Goal: Information Seeking & Learning: Learn about a topic

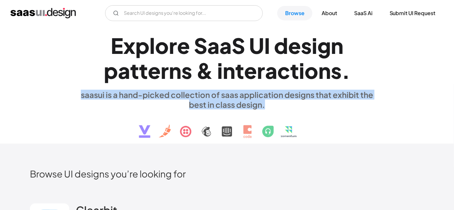
drag, startPoint x: 74, startPoint y: 92, endPoint x: 316, endPoint y: 106, distance: 243.0
click at [316, 106] on div "E x p l o r e S a a S U I d e s i g n p a t t e r n s & i n t e r a c t i o n s…" at bounding box center [227, 85] width 394 height 118
click at [350, 114] on div "E x p l o r e S a a S U I d e s i g n p a t t e r n s & i n t e r a c t i o n s…" at bounding box center [227, 85] width 302 height 118
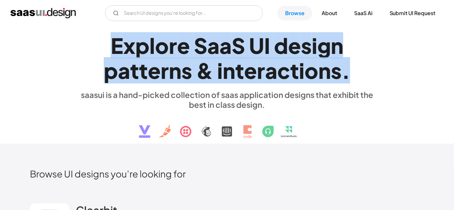
drag, startPoint x: 116, startPoint y: 39, endPoint x: 352, endPoint y: 59, distance: 236.4
click at [352, 59] on h1 "E x p l o r e S a a S U I d e s i g n p a t t e r n s & i n t e r a c t i o n s…" at bounding box center [227, 58] width 302 height 51
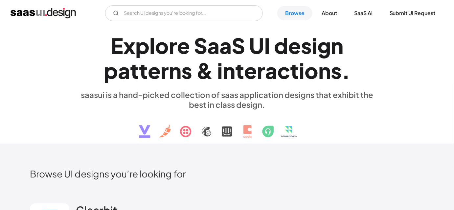
click at [241, 105] on div "saasui is a hand-picked collection of saas application designs that exhibit the…" at bounding box center [227, 100] width 302 height 20
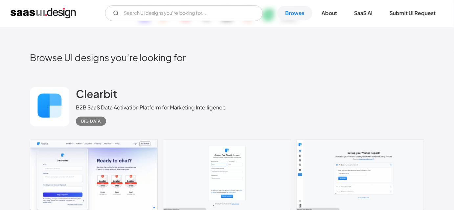
scroll to position [119, 0]
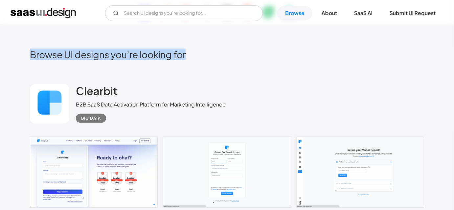
drag, startPoint x: 28, startPoint y: 49, endPoint x: 216, endPoint y: 49, distance: 187.7
click at [217, 59] on h2 "Browse UI designs you’re looking for" at bounding box center [227, 55] width 394 height 12
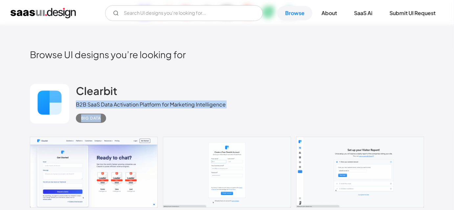
drag, startPoint x: 75, startPoint y: 105, endPoint x: 253, endPoint y: 121, distance: 178.5
click at [253, 121] on div "Clearbit B2B SaaS Data Activation Platform for Marketing Intelligence Big Data" at bounding box center [227, 104] width 394 height 66
click at [270, 107] on div "Clearbit B2B SaaS Data Activation Platform for Marketing Intelligence Big Data" at bounding box center [227, 104] width 394 height 66
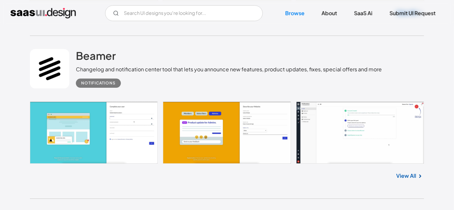
scroll to position [687, 0]
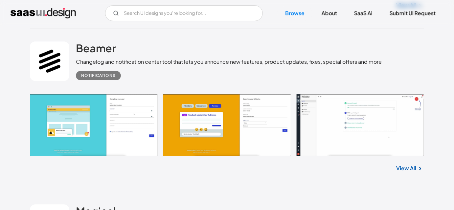
click at [131, 169] on div "View All" at bounding box center [227, 167] width 394 height 22
click at [289, 78] on div "Notifications" at bounding box center [229, 73] width 306 height 14
click at [247, 73] on div "Notifications" at bounding box center [229, 73] width 306 height 14
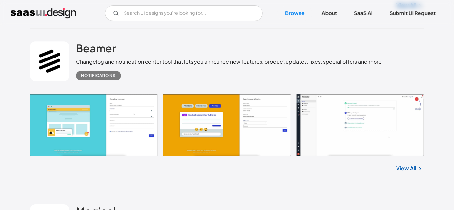
click at [200, 78] on div "Notifications" at bounding box center [229, 73] width 306 height 14
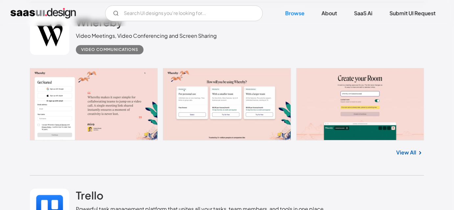
scroll to position [1404, 0]
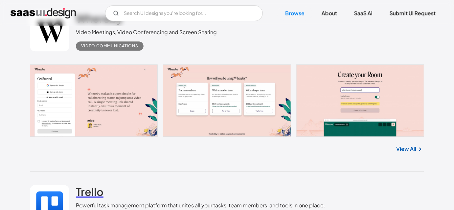
click at [86, 185] on h2 "Trello" at bounding box center [90, 191] width 28 height 13
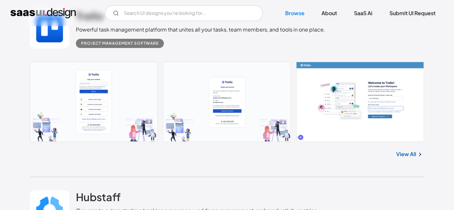
scroll to position [1584, 0]
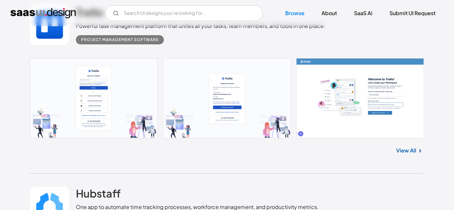
click at [354, 104] on link at bounding box center [227, 98] width 394 height 80
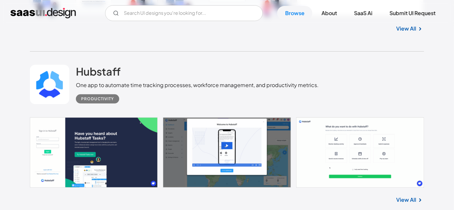
scroll to position [1703, 0]
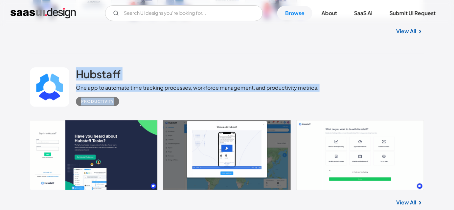
drag, startPoint x: 71, startPoint y: 71, endPoint x: 319, endPoint y: 93, distance: 248.5
click at [319, 93] on div "Hubstaff One app to automate time tracking processes, workforce management, and…" at bounding box center [227, 87] width 394 height 66
click at [127, 103] on div "Productivity" at bounding box center [197, 99] width 243 height 14
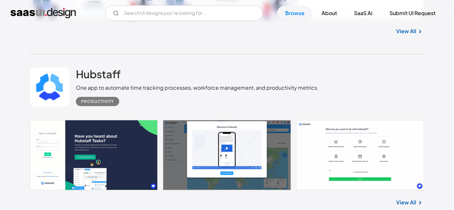
click at [127, 108] on div "Hubstaff One app to automate time tracking processes, workforce management, and…" at bounding box center [227, 87] width 394 height 66
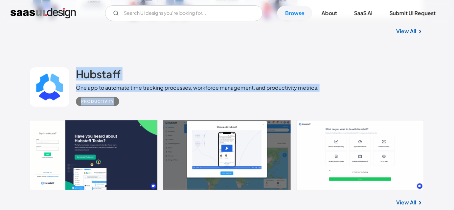
drag, startPoint x: 120, startPoint y: 108, endPoint x: 73, endPoint y: 70, distance: 59.8
click at [73, 70] on div "Hubstaff One app to automate time tracking processes, workforce management, and…" at bounding box center [227, 87] width 394 height 66
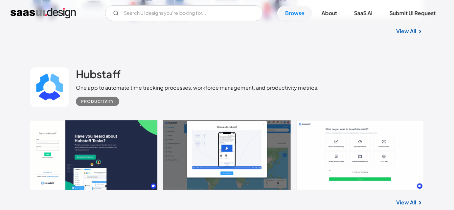
click at [76, 60] on div "Hubstaff One app to automate time tracking processes, workforce management, and…" at bounding box center [227, 87] width 394 height 66
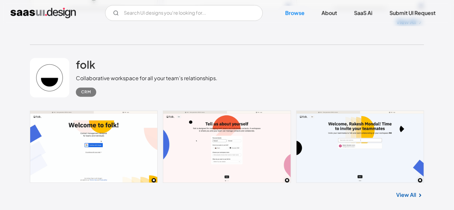
scroll to position [2061, 0]
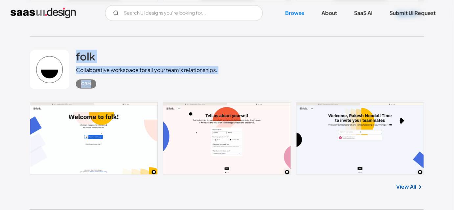
drag, startPoint x: 72, startPoint y: 51, endPoint x: 98, endPoint y: 88, distance: 45.4
click at [98, 88] on div "folk Collaborative workspace for all your team’s relationships. CRM" at bounding box center [227, 70] width 394 height 66
click at [122, 88] on div "CRM" at bounding box center [147, 81] width 142 height 14
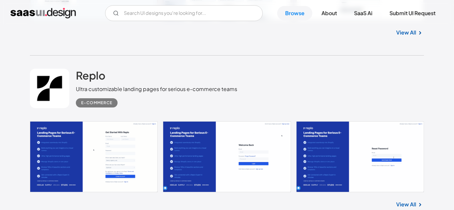
scroll to position [2420, 0]
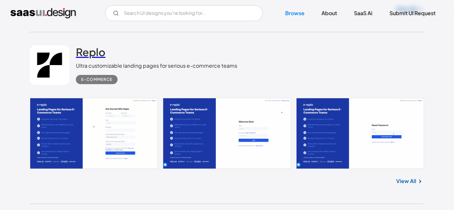
click at [97, 54] on h2 "Replo" at bounding box center [91, 51] width 30 height 13
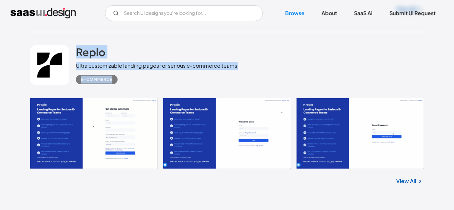
drag, startPoint x: 72, startPoint y: 43, endPoint x: 124, endPoint y: 82, distance: 65.2
click at [124, 82] on div "Replo Ultra customizable landing pages for serious e-commerce teams E-commerce" at bounding box center [227, 65] width 394 height 66
click at [124, 82] on div "E-commerce" at bounding box center [156, 77] width 161 height 14
drag, startPoint x: 126, startPoint y: 83, endPoint x: 76, endPoint y: 46, distance: 62.8
click at [76, 46] on div "Replo Ultra customizable landing pages for serious e-commerce teams E-commerce" at bounding box center [227, 65] width 394 height 66
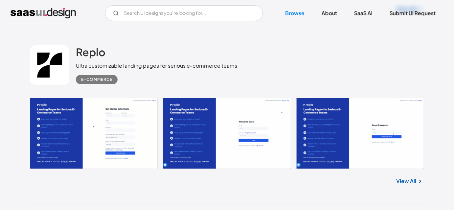
click at [76, 41] on div "Replo Ultra customizable landing pages for serious e-commerce teams E-commerce" at bounding box center [227, 65] width 394 height 66
click at [49, 67] on link at bounding box center [49, 64] width 39 height 39
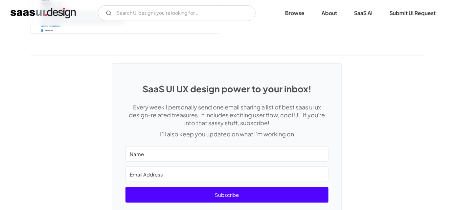
scroll to position [1843, 0]
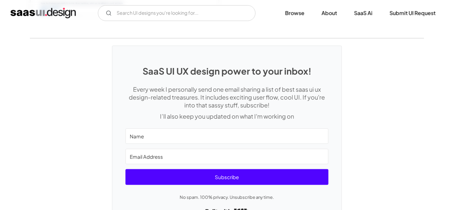
click at [98, 51] on div "SaaS UI UX design power to your inbox! Every week I personally send one email s…" at bounding box center [227, 134] width 454 height 193
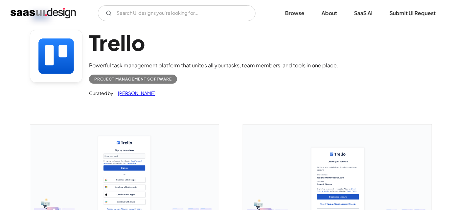
scroll to position [0, 0]
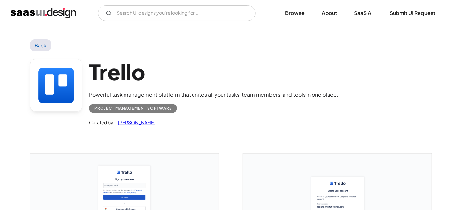
drag, startPoint x: 87, startPoint y: 58, endPoint x: 178, endPoint y: 120, distance: 109.7
click at [178, 120] on div "Trello Powerful task management platform that unites all your tasks, team membe…" at bounding box center [227, 94] width 394 height 86
click at [206, 121] on div "Curated by: Saurabh Sharma" at bounding box center [213, 119] width 249 height 13
click at [185, 124] on div "Curated by: Saurabh Sharma" at bounding box center [213, 119] width 249 height 13
drag, startPoint x: 160, startPoint y: 125, endPoint x: 93, endPoint y: 67, distance: 88.3
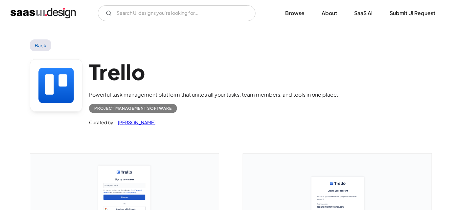
click at [93, 67] on div "Trello Powerful task management platform that unites all your tasks, team membe…" at bounding box center [213, 92] width 249 height 67
click at [91, 52] on div "Trello Powerful task management platform that unites all your tasks, team membe…" at bounding box center [227, 94] width 394 height 86
drag, startPoint x: 91, startPoint y: 47, endPoint x: 167, endPoint y: 123, distance: 107.4
click at [191, 132] on div "Trello Powerful task management platform that unites all your tasks, team membe…" at bounding box center [227, 94] width 394 height 86
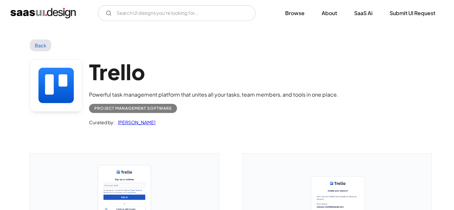
click at [185, 130] on div "Trello Powerful task management platform that unites all your tasks, team membe…" at bounding box center [227, 94] width 394 height 86
drag, startPoint x: 83, startPoint y: 121, endPoint x: 173, endPoint y: 121, distance: 89.1
click at [173, 121] on div "Trello Powerful task management platform that unites all your tasks, team membe…" at bounding box center [227, 94] width 394 height 86
click at [184, 113] on div "Curated by: [PERSON_NAME]" at bounding box center [213, 119] width 249 height 13
drag, startPoint x: 184, startPoint y: 108, endPoint x: 92, endPoint y: 109, distance: 92.7
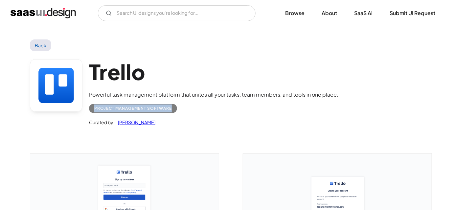
click at [92, 109] on div "Project Management Software" at bounding box center [213, 106] width 249 height 14
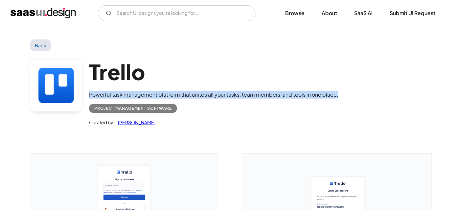
drag, startPoint x: 90, startPoint y: 86, endPoint x: 343, endPoint y: 89, distance: 253.1
click at [343, 89] on div "Trello Powerful task management platform that unites all your tasks, team membe…" at bounding box center [227, 94] width 394 height 86
click at [350, 93] on div "Trello Powerful task management platform that unites all your tasks, team membe…" at bounding box center [227, 94] width 394 height 86
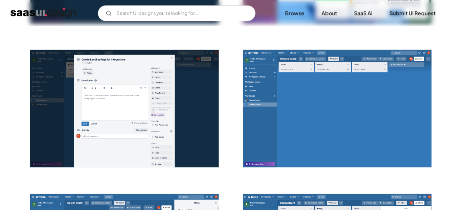
scroll to position [478, 0]
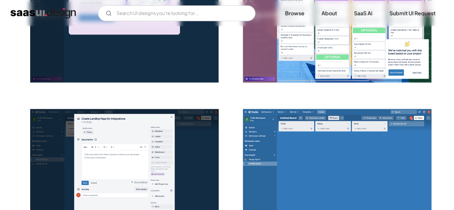
click at [67, 94] on div at bounding box center [120, 164] width 197 height 144
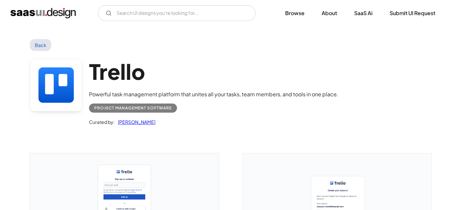
scroll to position [0, 0]
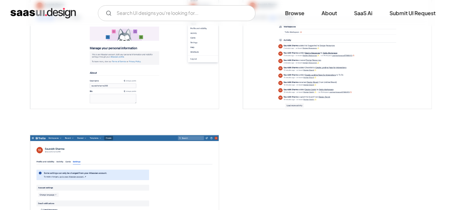
scroll to position [1643, 0]
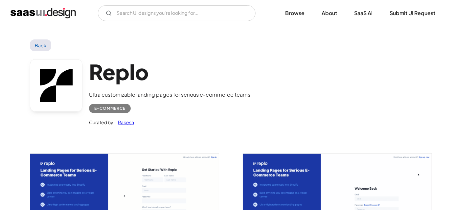
click at [380, 73] on div "Replo Ultra customizable landing pages for serious e-commerce teams E-commerce …" at bounding box center [227, 94] width 394 height 86
click at [361, 66] on div "Replo Ultra customizable landing pages for serious e-commerce teams E-commerce …" at bounding box center [227, 94] width 394 height 86
click at [307, 66] on div "Replo Ultra customizable landing pages for serious e-commerce teams E-commerce …" at bounding box center [227, 94] width 394 height 86
click at [299, 84] on div "Replo Ultra customizable landing pages for serious e-commerce teams E-commerce …" at bounding box center [227, 94] width 394 height 86
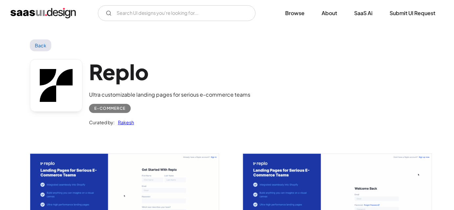
click at [290, 79] on div "Replo Ultra customizable landing pages for serious e-commerce teams E-commerce …" at bounding box center [227, 94] width 394 height 86
click at [296, 94] on div "Replo Ultra customizable landing pages for serious e-commerce teams E-commerce …" at bounding box center [227, 94] width 394 height 86
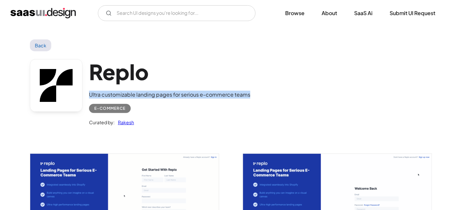
drag, startPoint x: 250, startPoint y: 95, endPoint x: 91, endPoint y: 95, distance: 159.4
click at [91, 95] on div "Replo Ultra customizable landing pages for serious e-commerce teams E-commerce …" at bounding box center [227, 94] width 394 height 86
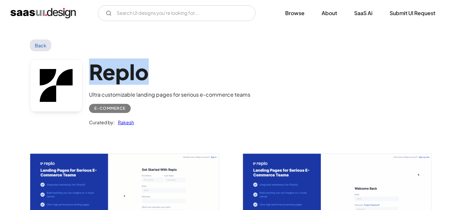
drag, startPoint x: 88, startPoint y: 58, endPoint x: 154, endPoint y: 78, distance: 69.5
click at [154, 78] on div "Replo Ultra customizable landing pages for serious e-commerce teams E-commerce …" at bounding box center [227, 94] width 394 height 86
click at [190, 81] on h1 "Replo" at bounding box center [169, 71] width 161 height 25
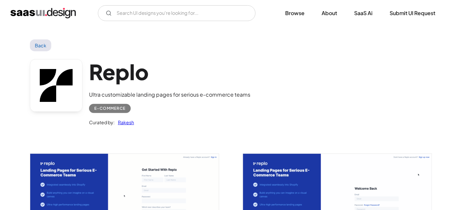
click at [257, 100] on div "Replo Ultra customizable landing pages for serious e-commerce teams E-commerce …" at bounding box center [227, 94] width 394 height 86
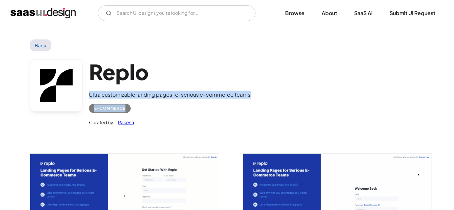
drag, startPoint x: 255, startPoint y: 99, endPoint x: 89, endPoint y: 90, distance: 166.2
click at [89, 90] on div "Replo Ultra customizable landing pages for serious e-commerce teams E-commerce …" at bounding box center [227, 94] width 394 height 86
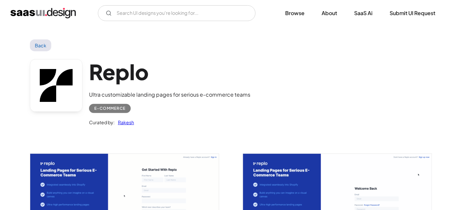
click at [86, 75] on div "Replo Ultra customizable landing pages for serious e-commerce teams E-commerce …" at bounding box center [227, 94] width 394 height 86
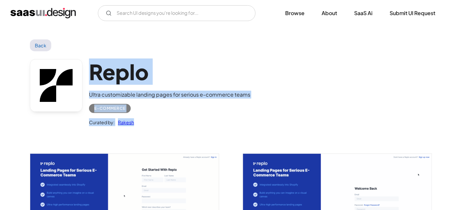
drag, startPoint x: 86, startPoint y: 75, endPoint x: 137, endPoint y: 124, distance: 71.1
click at [137, 124] on div "Replo Ultra customizable landing pages for serious e-commerce teams E-commerce …" at bounding box center [227, 94] width 394 height 86
click at [147, 120] on div "Curated by: Rakesh" at bounding box center [169, 119] width 161 height 13
click at [167, 117] on div "Curated by: Rakesh" at bounding box center [169, 119] width 161 height 13
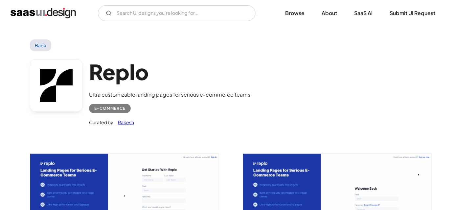
click at [172, 110] on div "E-commerce" at bounding box center [169, 106] width 161 height 14
drag, startPoint x: 226, startPoint y: 93, endPoint x: 247, endPoint y: 95, distance: 21.1
click at [247, 95] on div "Ultra customizable landing pages for serious e-commerce teams" at bounding box center [169, 95] width 161 height 8
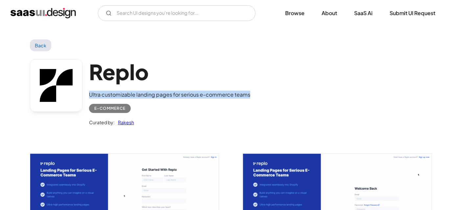
drag, startPoint x: 253, startPoint y: 95, endPoint x: 91, endPoint y: 95, distance: 162.0
click at [91, 95] on div "Replo Ultra customizable landing pages for serious e-commerce teams E-commerce …" at bounding box center [227, 94] width 394 height 86
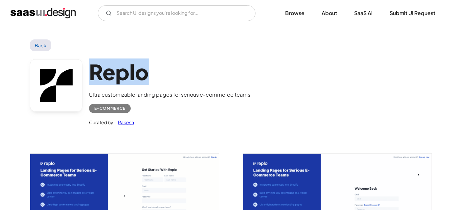
drag, startPoint x: 90, startPoint y: 67, endPoint x: 157, endPoint y: 66, distance: 66.7
click at [157, 66] on h1 "Replo" at bounding box center [169, 71] width 161 height 25
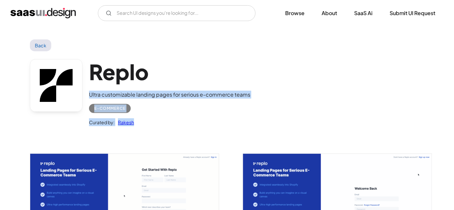
drag, startPoint x: 86, startPoint y: 91, endPoint x: 135, endPoint y: 117, distance: 55.7
click at [135, 117] on div "Replo Ultra customizable landing pages for serious e-commerce teams E-commerce …" at bounding box center [227, 94] width 394 height 86
click at [152, 119] on div "Curated by: Rakesh" at bounding box center [169, 119] width 161 height 13
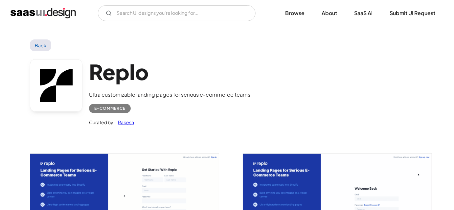
click at [214, 113] on div "Curated by: Rakesh" at bounding box center [169, 119] width 161 height 13
click at [194, 114] on div "Curated by: Rakesh" at bounding box center [169, 119] width 161 height 13
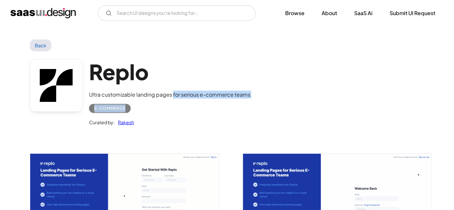
drag, startPoint x: 172, startPoint y: 96, endPoint x: 227, endPoint y: 105, distance: 55.9
click at [227, 105] on div "Replo Ultra customizable landing pages for serious e-commerce teams E-commerce …" at bounding box center [169, 92] width 161 height 67
click at [240, 108] on div "E-commerce" at bounding box center [169, 106] width 161 height 14
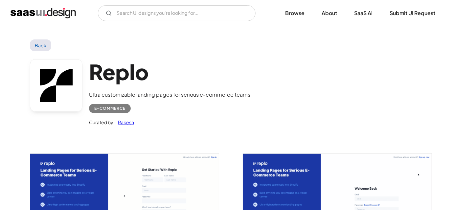
click at [272, 94] on div "Replo Ultra customizable landing pages for serious e-commerce teams E-commerce …" at bounding box center [227, 94] width 394 height 86
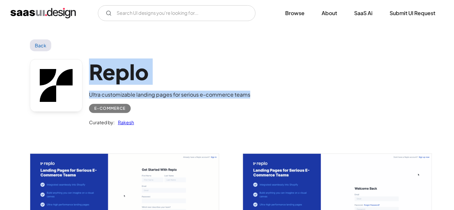
drag, startPoint x: 257, startPoint y: 98, endPoint x: 89, endPoint y: 78, distance: 169.2
click at [89, 78] on div "Replo Ultra customizable landing pages for serious e-commerce teams E-commerce …" at bounding box center [227, 94] width 394 height 86
click at [143, 53] on div "Replo Ultra customizable landing pages for serious e-commerce teams E-commerce …" at bounding box center [227, 94] width 394 height 86
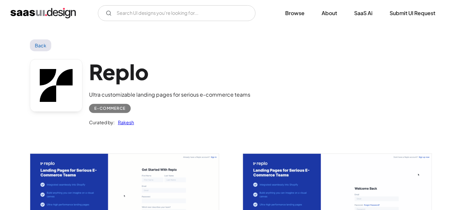
click at [158, 59] on h1 "Replo" at bounding box center [169, 71] width 161 height 25
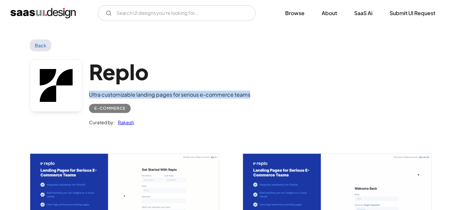
drag, startPoint x: 86, startPoint y: 90, endPoint x: 252, endPoint y: 91, distance: 166.0
click at [252, 91] on div "Replo Ultra customizable landing pages for serious e-commerce teams E-commerce …" at bounding box center [227, 94] width 394 height 86
click at [261, 91] on div "Replo Ultra customizable landing pages for serious e-commerce teams E-commerce …" at bounding box center [227, 94] width 394 height 86
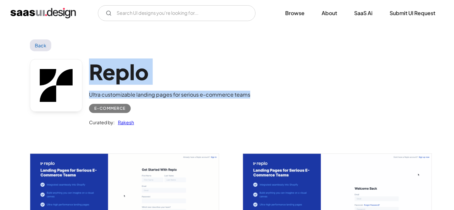
drag, startPoint x: 86, startPoint y: 74, endPoint x: 251, endPoint y: 90, distance: 165.5
click at [251, 90] on div "Replo Ultra customizable landing pages for serious e-commerce teams E-commerce …" at bounding box center [227, 94] width 394 height 86
click at [256, 91] on div "Replo Ultra customizable landing pages for serious e-commerce teams E-commerce …" at bounding box center [227, 94] width 394 height 86
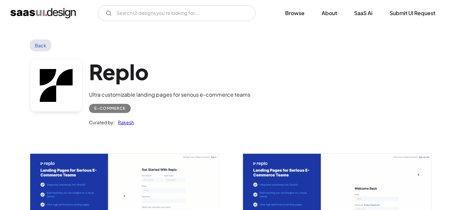
click at [257, 87] on div "Replo Ultra customizable landing pages for serious e-commerce teams E-commerce …" at bounding box center [227, 94] width 394 height 86
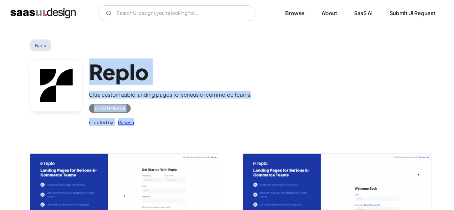
drag, startPoint x: 87, startPoint y: 60, endPoint x: 145, endPoint y: 115, distance: 79.5
click at [145, 115] on div "Replo Ultra customizable landing pages for serious e-commerce teams E-commerce …" at bounding box center [227, 94] width 394 height 86
click at [187, 116] on div "Curated by: Rakesh" at bounding box center [169, 119] width 161 height 13
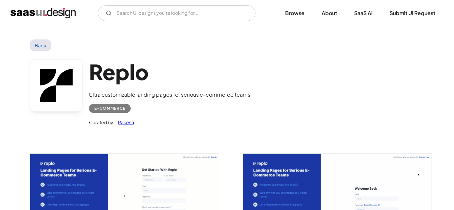
click at [245, 117] on div "Curated by: Rakesh" at bounding box center [169, 119] width 161 height 13
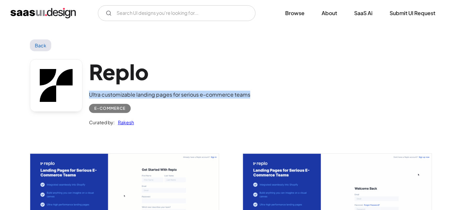
drag, startPoint x: 86, startPoint y: 93, endPoint x: 250, endPoint y: 93, distance: 163.7
click at [250, 93] on div "Replo Ultra customizable landing pages for serious e-commerce teams E-commerce …" at bounding box center [227, 94] width 394 height 86
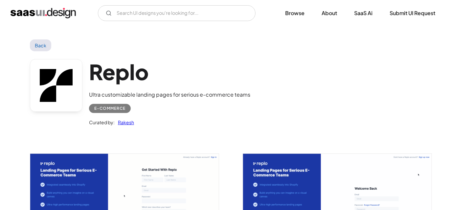
click at [278, 101] on div "Replo Ultra customizable landing pages for serious e-commerce teams E-commerce …" at bounding box center [227, 94] width 394 height 86
click at [205, 116] on div "Curated by: Rakesh" at bounding box center [169, 119] width 161 height 13
click at [189, 113] on div "Curated by: Rakesh" at bounding box center [169, 119] width 161 height 13
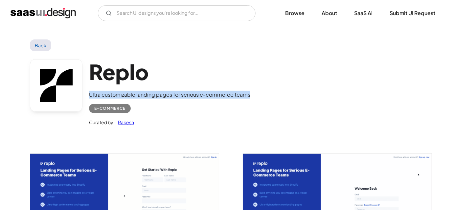
drag, startPoint x: 87, startPoint y: 94, endPoint x: 249, endPoint y: 96, distance: 161.7
click at [249, 96] on div "Replo Ultra customizable landing pages for serious e-commerce teams E-commerce …" at bounding box center [227, 94] width 394 height 86
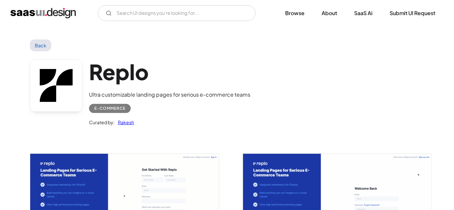
click at [232, 111] on div "E-commerce" at bounding box center [169, 106] width 161 height 14
click at [232, 110] on div "E-commerce" at bounding box center [169, 106] width 161 height 14
click at [219, 106] on div "E-commerce" at bounding box center [169, 106] width 161 height 14
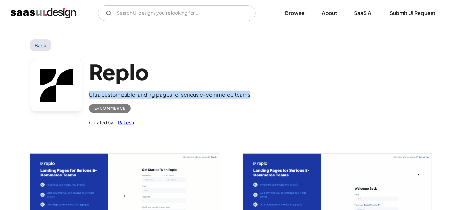
drag, startPoint x: 89, startPoint y: 96, endPoint x: 256, endPoint y: 89, distance: 166.4
click at [256, 89] on div "Replo Ultra customizable landing pages for serious e-commerce teams E-commerce …" at bounding box center [227, 94] width 394 height 86
click at [261, 89] on div "Replo Ultra customizable landing pages for serious e-commerce teams E-commerce …" at bounding box center [227, 94] width 394 height 86
drag, startPoint x: 90, startPoint y: 94, endPoint x: 252, endPoint y: 94, distance: 161.4
click at [252, 94] on div "Replo Ultra customizable landing pages for serious e-commerce teams E-commerce …" at bounding box center [227, 94] width 394 height 86
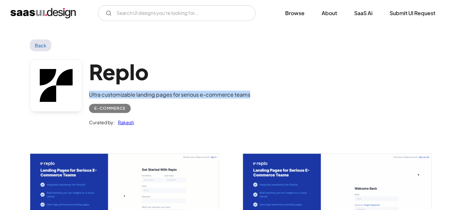
click at [252, 94] on div "Replo Ultra customizable landing pages for serious e-commerce teams E-commerce …" at bounding box center [227, 94] width 394 height 86
drag, startPoint x: 252, startPoint y: 94, endPoint x: 90, endPoint y: 93, distance: 162.0
click at [90, 93] on div "Replo Ultra customizable landing pages for serious e-commerce teams E-commerce …" at bounding box center [227, 94] width 394 height 86
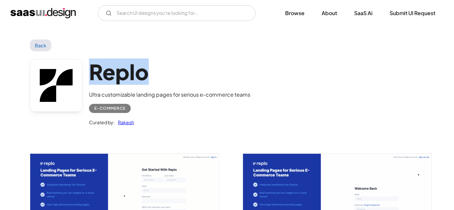
drag, startPoint x: 85, startPoint y: 72, endPoint x: 163, endPoint y: 72, distance: 77.6
click at [163, 72] on div "Replo Ultra customizable landing pages for serious e-commerce teams E-commerce …" at bounding box center [227, 94] width 394 height 86
click at [212, 73] on h1 "Replo" at bounding box center [169, 71] width 161 height 25
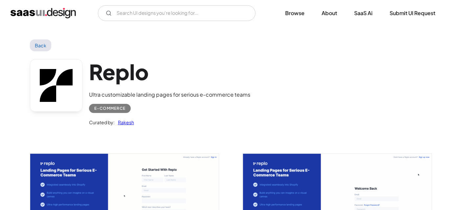
click at [229, 79] on h1 "Replo" at bounding box center [169, 71] width 161 height 25
click at [230, 78] on h1 "Replo" at bounding box center [169, 71] width 161 height 25
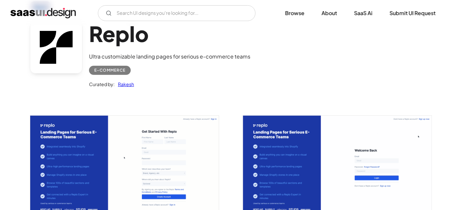
scroll to position [30, 0]
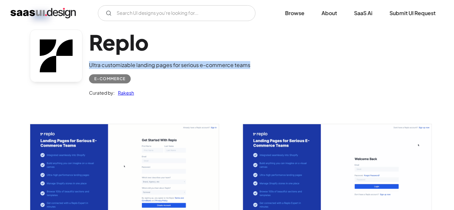
drag, startPoint x: 87, startPoint y: 64, endPoint x: 262, endPoint y: 64, distance: 174.5
click at [262, 64] on div "Replo Ultra customizable landing pages for serious e-commerce teams E-commerce …" at bounding box center [227, 65] width 394 height 86
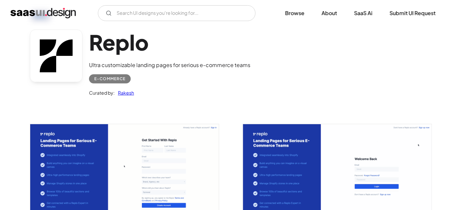
click at [146, 93] on div "Curated by: Rakesh" at bounding box center [169, 89] width 161 height 13
drag, startPoint x: 87, startPoint y: 92, endPoint x: 157, endPoint y: 92, distance: 70.7
click at [157, 92] on div "Replo Ultra customizable landing pages for serious e-commerce teams E-commerce …" at bounding box center [227, 65] width 394 height 86
click at [156, 90] on div "Curated by: Rakesh" at bounding box center [169, 89] width 161 height 13
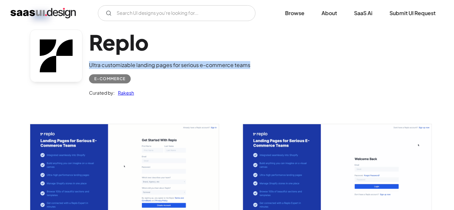
drag, startPoint x: 90, startPoint y: 64, endPoint x: 295, endPoint y: 64, distance: 205.1
click at [295, 64] on div "Replo Ultra customizable landing pages for serious e-commerce teams E-commerce …" at bounding box center [227, 65] width 394 height 86
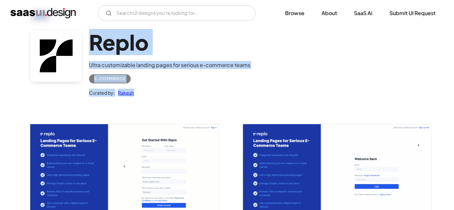
drag, startPoint x: 143, startPoint y: 91, endPoint x: 92, endPoint y: 39, distance: 73.2
click at [92, 39] on div "Replo Ultra customizable landing pages for serious e-commerce teams E-commerce …" at bounding box center [169, 63] width 161 height 67
click at [87, 37] on div "Replo Ultra customizable landing pages for serious e-commerce teams E-commerce …" at bounding box center [227, 65] width 394 height 86
drag, startPoint x: 87, startPoint y: 37, endPoint x: 137, endPoint y: 93, distance: 75.4
click at [137, 93] on div "Replo Ultra customizable landing pages for serious e-commerce teams E-commerce …" at bounding box center [227, 65] width 394 height 86
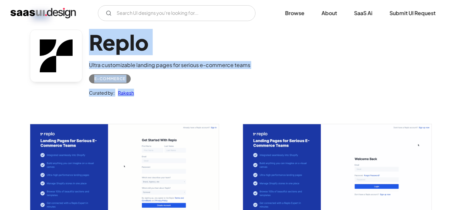
click at [172, 98] on div "Replo Ultra customizable landing pages for serious e-commerce teams E-commerce …" at bounding box center [227, 65] width 394 height 86
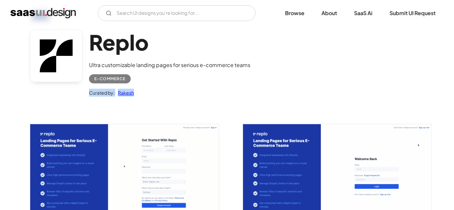
drag, startPoint x: 88, startPoint y: 93, endPoint x: 136, endPoint y: 93, distance: 48.6
click at [136, 93] on div "Replo Ultra customizable landing pages for serious e-commerce teams E-commerce …" at bounding box center [227, 65] width 394 height 86
click at [147, 91] on div "Curated by: Rakesh" at bounding box center [169, 89] width 161 height 13
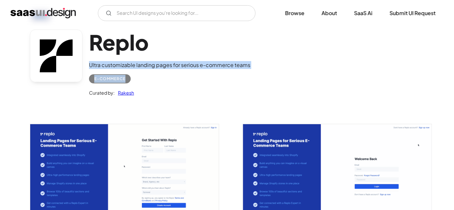
drag, startPoint x: 90, startPoint y: 65, endPoint x: 214, endPoint y: 77, distance: 124.5
click at [214, 77] on div "Replo Ultra customizable landing pages for serious e-commerce teams E-commerce …" at bounding box center [169, 63] width 161 height 67
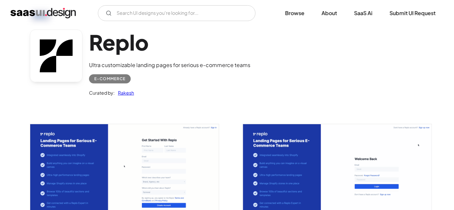
click at [143, 88] on div "Curated by: Rakesh" at bounding box center [169, 89] width 161 height 13
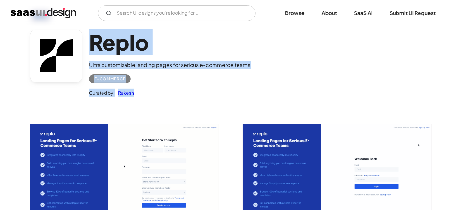
drag, startPoint x: 144, startPoint y: 91, endPoint x: 95, endPoint y: 47, distance: 66.3
click at [95, 47] on div "Replo Ultra customizable landing pages for serious e-commerce teams E-commerce …" at bounding box center [169, 63] width 161 height 67
click at [86, 37] on div "Replo Ultra customizable landing pages for serious e-commerce teams E-commerce …" at bounding box center [227, 65] width 394 height 86
drag, startPoint x: 85, startPoint y: 36, endPoint x: 145, endPoint y: 97, distance: 85.3
click at [145, 97] on div "Replo Ultra customizable landing pages for serious e-commerce teams E-commerce …" at bounding box center [227, 65] width 394 height 86
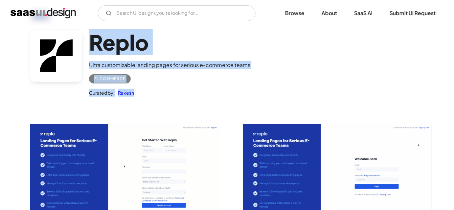
click at [151, 96] on div "Curated by: Rakesh" at bounding box center [169, 89] width 161 height 13
drag, startPoint x: 151, startPoint y: 96, endPoint x: 89, endPoint y: 47, distance: 78.1
click at [89, 47] on div "Replo Ultra customizable landing pages for serious e-commerce teams E-commerce …" at bounding box center [169, 63] width 161 height 67
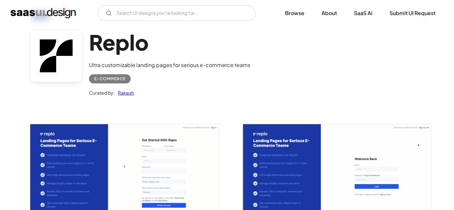
click at [85, 43] on div "Replo Ultra customizable landing pages for serious e-commerce teams E-commerce …" at bounding box center [227, 65] width 394 height 86
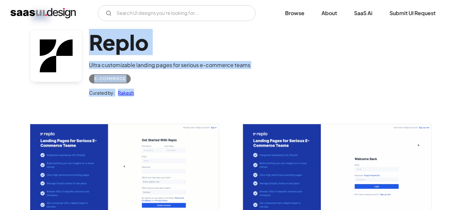
drag, startPoint x: 85, startPoint y: 43, endPoint x: 135, endPoint y: 90, distance: 69.1
click at [135, 90] on div "Replo Ultra customizable landing pages for serious e-commerce teams E-commerce …" at bounding box center [227, 65] width 394 height 86
click at [143, 93] on div "Curated by: Rakesh" at bounding box center [169, 89] width 161 height 13
click at [145, 95] on div "Curated by: Rakesh" at bounding box center [169, 89] width 161 height 13
drag, startPoint x: 116, startPoint y: 99, endPoint x: 89, endPoint y: 44, distance: 61.0
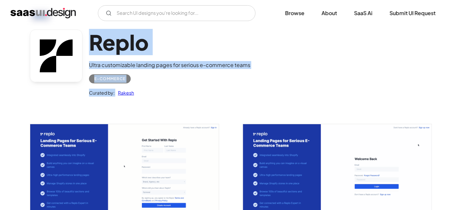
click at [89, 44] on div "Replo Ultra customizable landing pages for serious e-commerce teams E-commerce …" at bounding box center [227, 65] width 394 height 86
click at [86, 40] on div "Replo Ultra customizable landing pages for serious e-commerce teams E-commerce …" at bounding box center [227, 65] width 394 height 86
drag, startPoint x: 86, startPoint y: 40, endPoint x: 137, endPoint y: 93, distance: 73.5
click at [137, 93] on div "Replo Ultra customizable landing pages for serious e-commerce teams E-commerce …" at bounding box center [227, 65] width 394 height 86
click at [148, 95] on div "Curated by: Rakesh" at bounding box center [169, 89] width 161 height 13
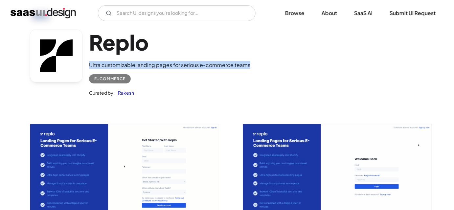
drag, startPoint x: 89, startPoint y: 59, endPoint x: 250, endPoint y: 58, distance: 161.1
click at [250, 58] on div "Replo Ultra customizable landing pages for serious e-commerce teams E-commerce …" at bounding box center [227, 65] width 394 height 86
click at [170, 63] on div "Ultra customizable landing pages for serious e-commerce teams" at bounding box center [169, 65] width 161 height 8
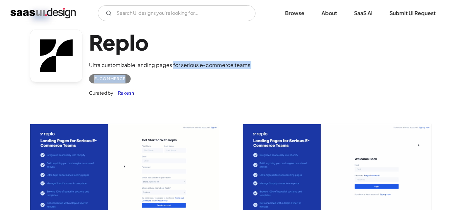
drag, startPoint x: 175, startPoint y: 63, endPoint x: 251, endPoint y: 69, distance: 77.1
click at [251, 69] on div "Replo Ultra customizable landing pages for serious e-commerce teams E-commerce …" at bounding box center [227, 65] width 394 height 86
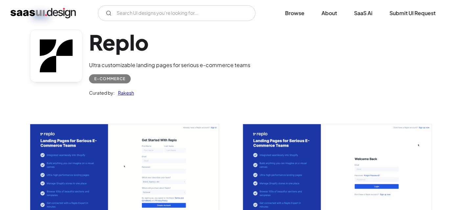
click at [170, 65] on div "Ultra customizable landing pages for serious e-commerce teams" at bounding box center [169, 65] width 161 height 8
drag, startPoint x: 170, startPoint y: 65, endPoint x: 119, endPoint y: 65, distance: 51.3
click at [126, 65] on div "Ultra customizable landing pages for serious e-commerce teams" at bounding box center [169, 65] width 161 height 8
drag, startPoint x: 89, startPoint y: 64, endPoint x: 171, endPoint y: 66, distance: 81.9
click at [171, 66] on div "Ultra customizable landing pages for serious e-commerce teams" at bounding box center [169, 65] width 161 height 8
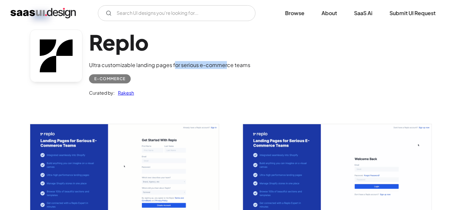
drag, startPoint x: 173, startPoint y: 65, endPoint x: 227, endPoint y: 66, distance: 53.6
click at [227, 66] on div "Ultra customizable landing pages for serious e-commerce teams" at bounding box center [169, 65] width 161 height 8
drag, startPoint x: 173, startPoint y: 66, endPoint x: 254, endPoint y: 66, distance: 80.9
click at [254, 66] on div "Replo Ultra customizable landing pages for serious e-commerce teams E-commerce …" at bounding box center [227, 65] width 394 height 86
click at [262, 69] on div "Replo Ultra customizable landing pages for serious e-commerce teams E-commerce …" at bounding box center [227, 65] width 394 height 86
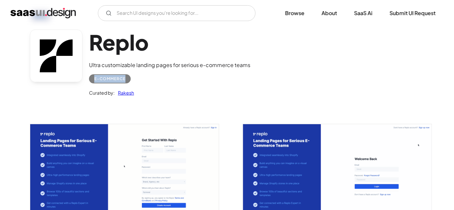
drag, startPoint x: 89, startPoint y: 74, endPoint x: 142, endPoint y: 81, distance: 53.5
click at [142, 81] on div "Replo Ultra customizable landing pages for serious e-commerce teams E-commerce …" at bounding box center [227, 65] width 394 height 86
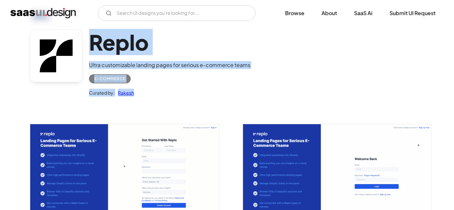
drag, startPoint x: 77, startPoint y: 89, endPoint x: 162, endPoint y: 95, distance: 85.3
click at [162, 95] on div "Replo Ultra customizable landing pages for serious e-commerce teams E-commerce …" at bounding box center [227, 65] width 394 height 86
click at [168, 92] on div "Curated by: Rakesh" at bounding box center [169, 89] width 161 height 13
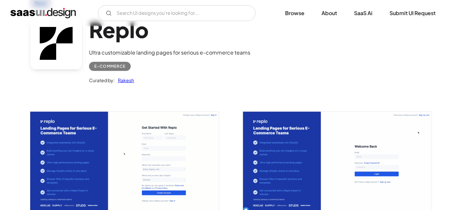
scroll to position [0, 0]
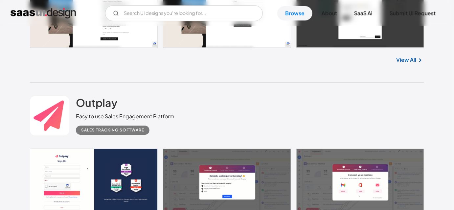
scroll to position [3058, 0]
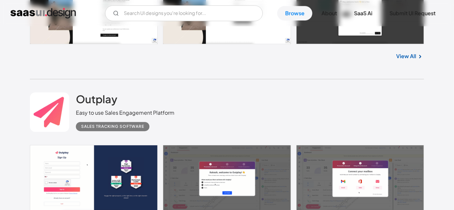
drag, startPoint x: 76, startPoint y: 52, endPoint x: 153, endPoint y: 86, distance: 83.7
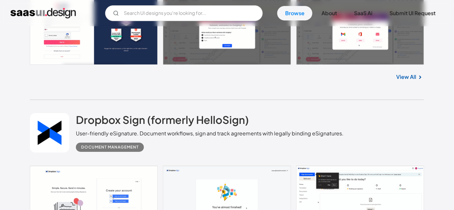
scroll to position [3208, 0]
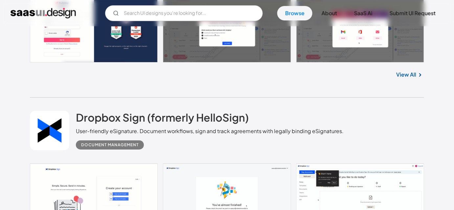
drag, startPoint x: 76, startPoint y: 73, endPoint x: 129, endPoint y: 106, distance: 63.1
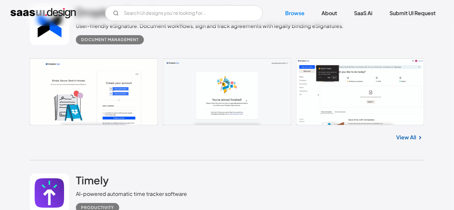
scroll to position [3327, 0]
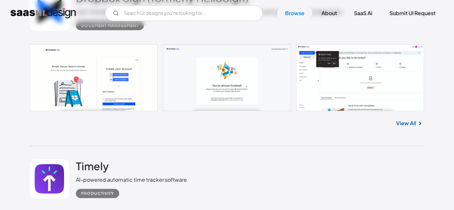
drag, startPoint x: 80, startPoint y: 120, endPoint x: 106, endPoint y: 160, distance: 48.5
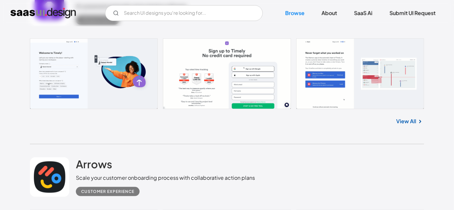
scroll to position [3507, 0]
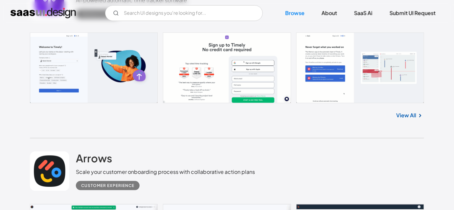
drag, startPoint x: 78, startPoint y: 117, endPoint x: 98, endPoint y: 152, distance: 40.2
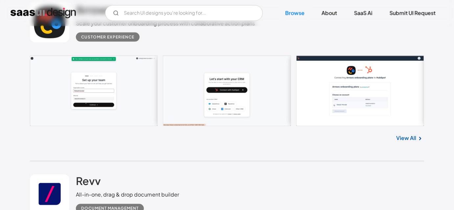
scroll to position [3656, 0]
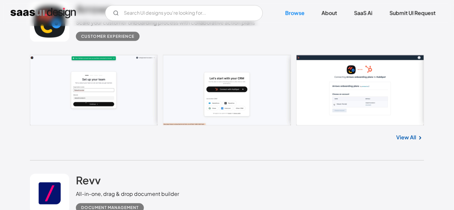
drag, startPoint x: 77, startPoint y: 132, endPoint x: 155, endPoint y: 172, distance: 87.6
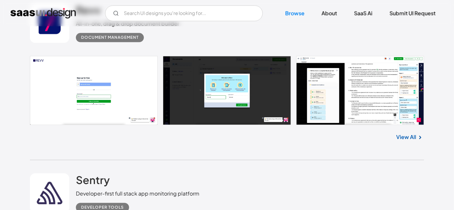
scroll to position [3865, 0]
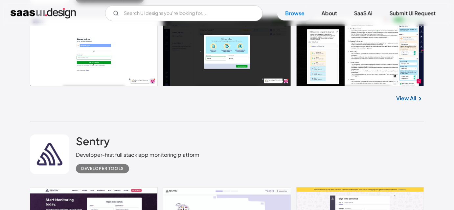
drag, startPoint x: 74, startPoint y: 108, endPoint x: 176, endPoint y: 140, distance: 107.4
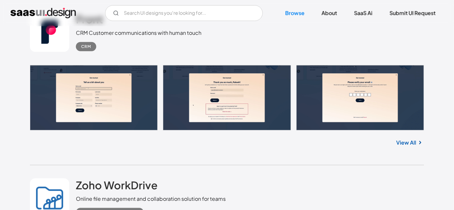
scroll to position [4343, 0]
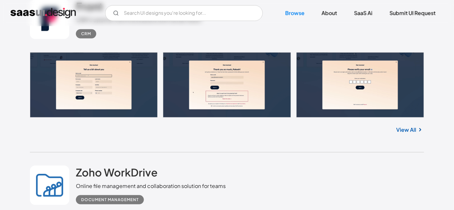
drag, startPoint x: 72, startPoint y: 136, endPoint x: 130, endPoint y: 178, distance: 72.3
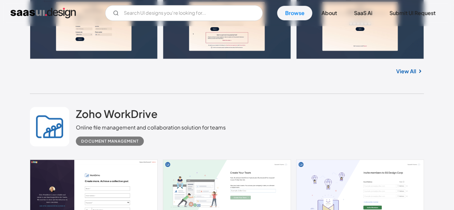
scroll to position [4403, 0]
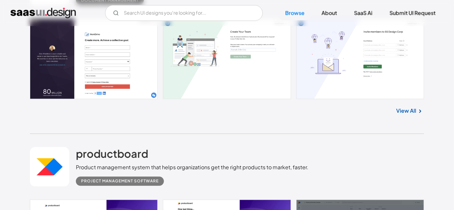
scroll to position [4552, 0]
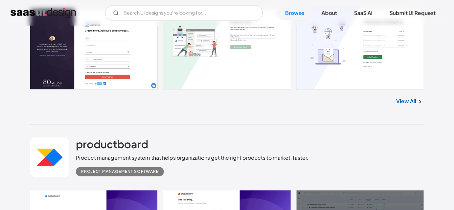
drag, startPoint x: 75, startPoint y: 100, endPoint x: 116, endPoint y: 139, distance: 56.7
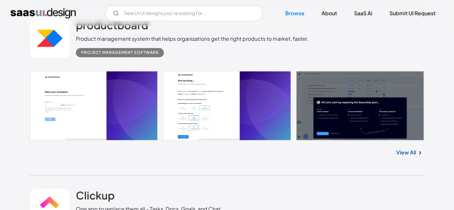
scroll to position [4702, 0]
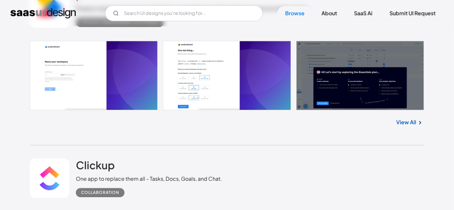
drag, startPoint x: 72, startPoint y: 121, endPoint x: 147, endPoint y: 168, distance: 88.1
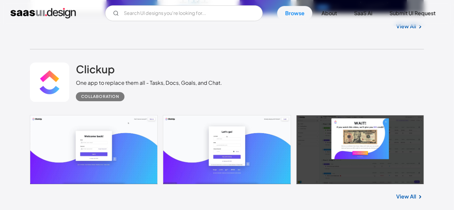
scroll to position [4851, 0]
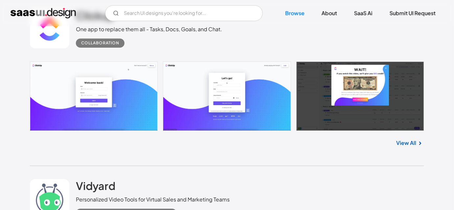
drag, startPoint x: 79, startPoint y: 141, endPoint x: 129, endPoint y: 193, distance: 72.0
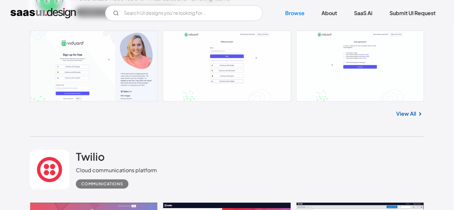
scroll to position [5060, 0]
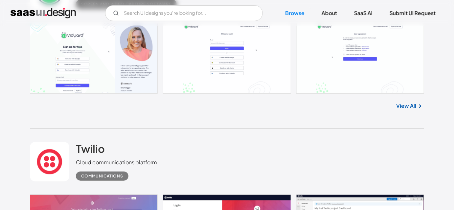
drag, startPoint x: 79, startPoint y: 105, endPoint x: 112, endPoint y: 151, distance: 56.7
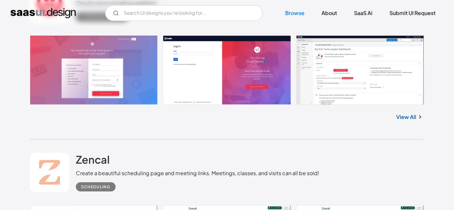
scroll to position [5239, 0]
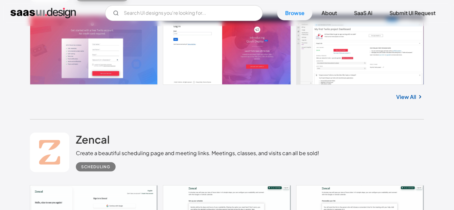
drag, startPoint x: 78, startPoint y: 105, endPoint x: 112, endPoint y: 141, distance: 49.7
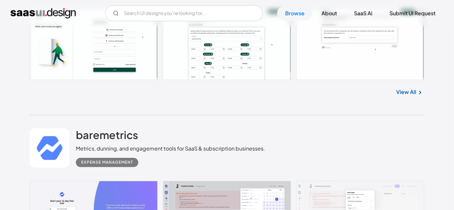
scroll to position [5419, 0]
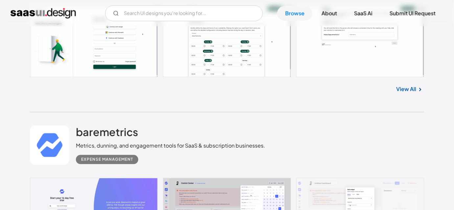
drag, startPoint x: 76, startPoint y: 93, endPoint x: 111, endPoint y: 134, distance: 53.7
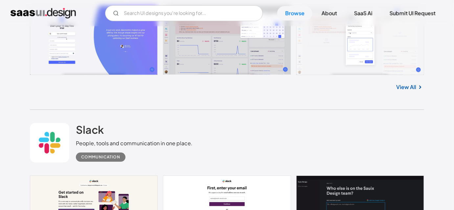
scroll to position [5598, 0]
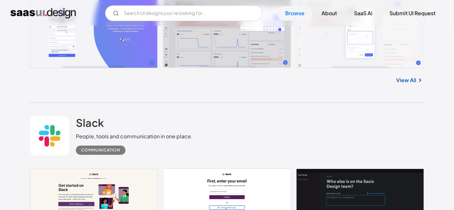
drag, startPoint x: 75, startPoint y: 101, endPoint x: 250, endPoint y: 101, distance: 174.5
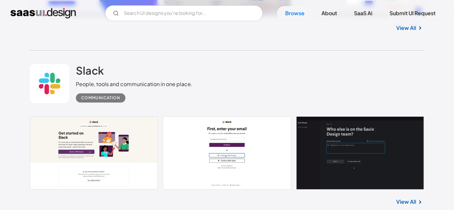
scroll to position [5688, 0]
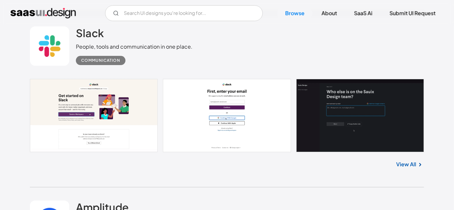
drag, startPoint x: 75, startPoint y: 156, endPoint x: 203, endPoint y: 182, distance: 130.5
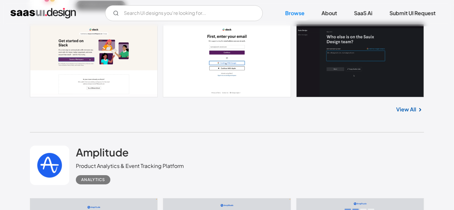
scroll to position [5778, 0]
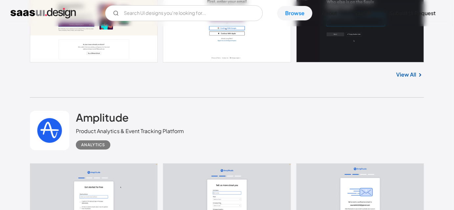
drag, startPoint x: 137, startPoint y: 111, endPoint x: 79, endPoint y: 68, distance: 71.9
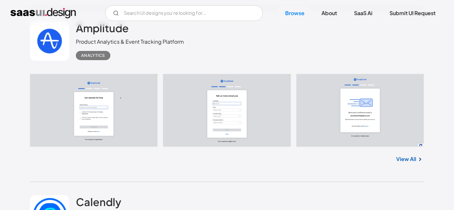
scroll to position [5927, 0]
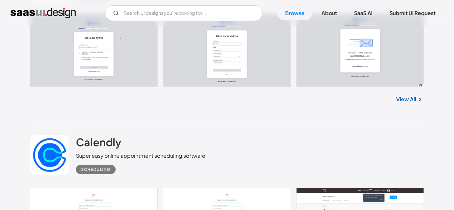
drag, startPoint x: 74, startPoint y: 90, endPoint x: 141, endPoint y: 126, distance: 75.7
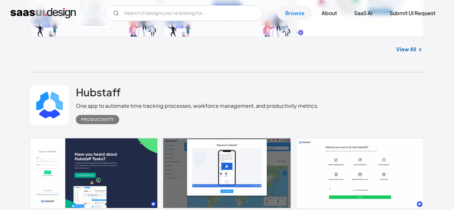
scroll to position [1617, 0]
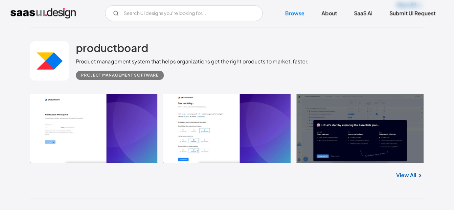
scroll to position [4656, 0]
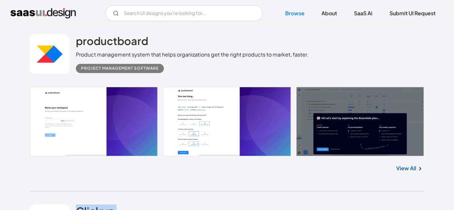
drag, startPoint x: 72, startPoint y: 101, endPoint x: 234, endPoint y: 103, distance: 161.7
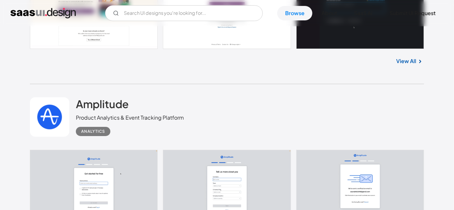
scroll to position [5791, 0]
click at [234, 125] on div "Amplitude Product Analytics & Event Tracking Platform Analytics No items found.…" at bounding box center [227, 171] width 394 height 174
drag, startPoint x: 228, startPoint y: 125, endPoint x: 252, endPoint y: 144, distance: 30.9
drag, startPoint x: 215, startPoint y: 159, endPoint x: 131, endPoint y: 168, distance: 84.3
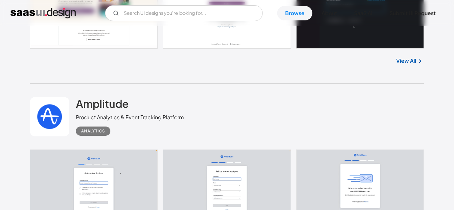
drag, startPoint x: 76, startPoint y: 141, endPoint x: 221, endPoint y: 172, distance: 148.2
drag, startPoint x: 74, startPoint y: 142, endPoint x: 117, endPoint y: 177, distance: 55.4
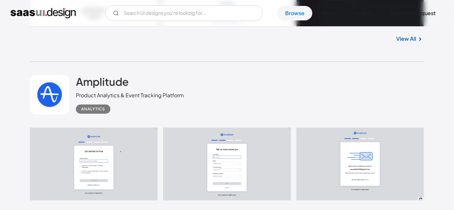
scroll to position [5821, 0]
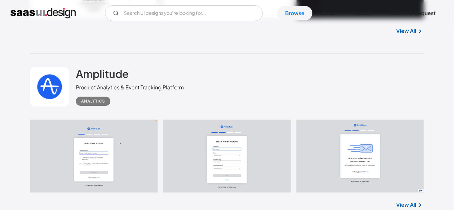
drag, startPoint x: 76, startPoint y: 133, endPoint x: 200, endPoint y: 135, distance: 123.9
drag, startPoint x: 204, startPoint y: 137, endPoint x: 157, endPoint y: 142, distance: 46.6
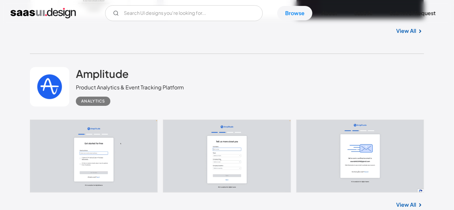
drag, startPoint x: 74, startPoint y: 116, endPoint x: 119, endPoint y: 154, distance: 59.2
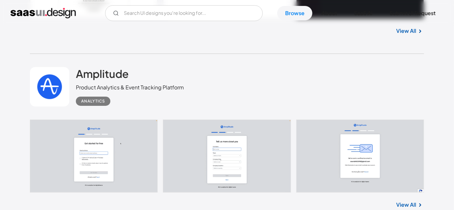
drag, startPoint x: 77, startPoint y: 110, endPoint x: 204, endPoint y: 144, distance: 131.5
drag, startPoint x: 77, startPoint y: 109, endPoint x: 122, endPoint y: 147, distance: 59.0
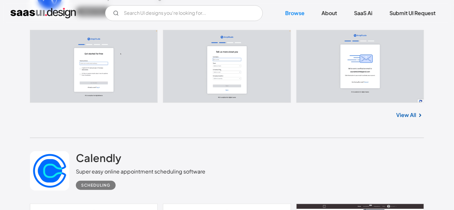
scroll to position [5941, 0]
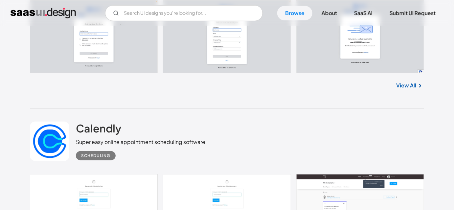
click at [170, 141] on div "Calendly Super easy online appointment scheduling software Scheduling No items …" at bounding box center [227, 193] width 394 height 170
click at [162, 141] on div "Calendly Super easy online appointment scheduling software Scheduling No items …" at bounding box center [227, 193] width 394 height 170
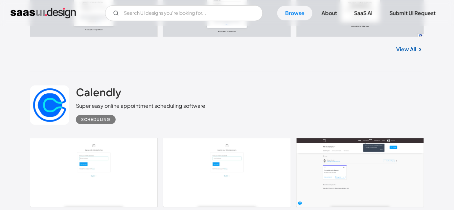
scroll to position [6000, 0]
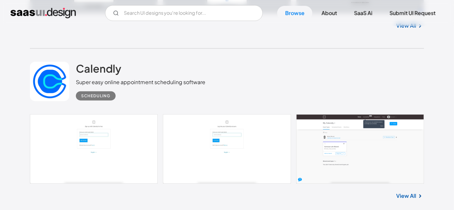
drag, startPoint x: 189, startPoint y: 128, endPoint x: 75, endPoint y: 126, distance: 114.1
drag, startPoint x: 72, startPoint y: 102, endPoint x: 118, endPoint y: 142, distance: 61.3
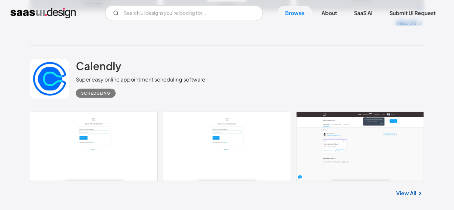
scroll to position [6120, 0]
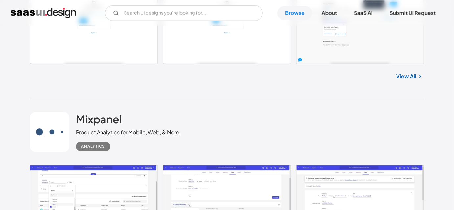
drag, startPoint x: 80, startPoint y: 143, endPoint x: 125, endPoint y: 187, distance: 63.0
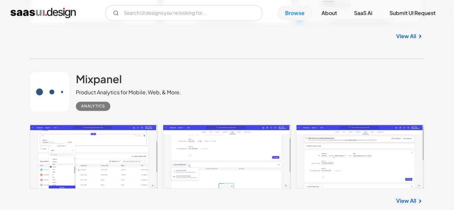
scroll to position [6210, 0]
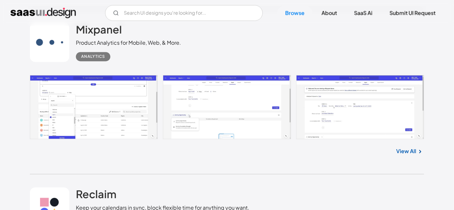
click at [299, 175] on div "Reclaim Keep your calendars in sync, block flexible time for anything you want.…" at bounding box center [227, 208] width 394 height 66
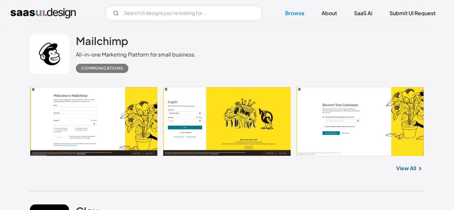
scroll to position [6538, 0]
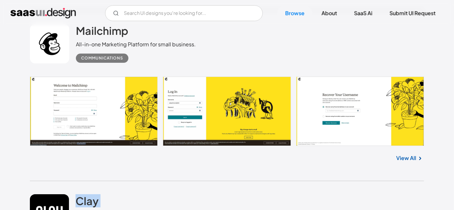
drag, startPoint x: 78, startPoint y: 67, endPoint x: 401, endPoint y: 93, distance: 323.8
drag, startPoint x: 160, startPoint y: 108, endPoint x: 85, endPoint y: 71, distance: 83.5
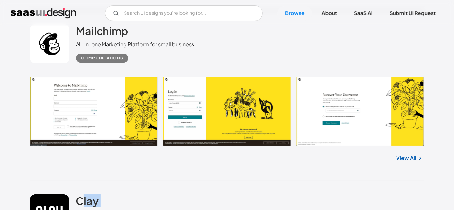
drag, startPoint x: 74, startPoint y: 66, endPoint x: 396, endPoint y: 91, distance: 322.7
drag, startPoint x: 153, startPoint y: 103, endPoint x: 78, endPoint y: 71, distance: 82.0
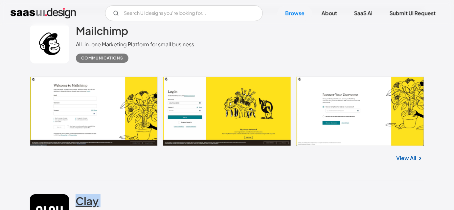
drag, startPoint x: 204, startPoint y: 88, endPoint x: 290, endPoint y: 88, distance: 85.1
drag, startPoint x: 312, startPoint y: 91, endPoint x: 398, endPoint y: 92, distance: 86.5
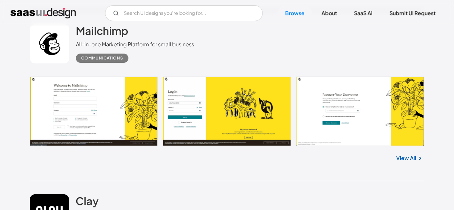
drag, startPoint x: 397, startPoint y: 90, endPoint x: 308, endPoint y: 89, distance: 88.4
drag, startPoint x: 306, startPoint y: 89, endPoint x: 77, endPoint y: 90, distance: 229.4
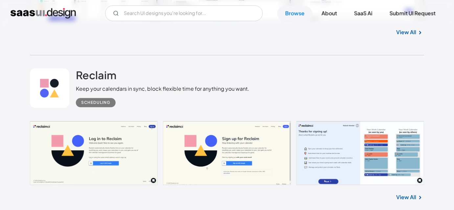
scroll to position [6210, 0]
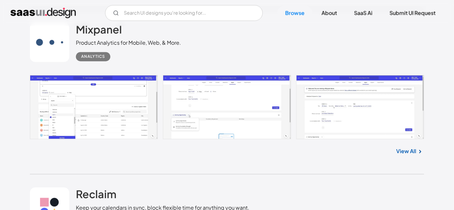
click at [298, 175] on div "Reclaim Keep your calendars in sync, block flexible time for anything you want.…" at bounding box center [227, 208] width 394 height 66
click at [247, 175] on div "Reclaim Keep your calendars in sync, block flexible time for anything you want.…" at bounding box center [227, 208] width 394 height 66
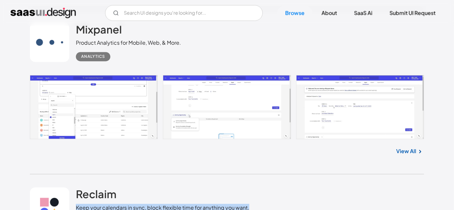
drag, startPoint x: 75, startPoint y: 83, endPoint x: 252, endPoint y: 84, distance: 176.5
click at [252, 175] on div "Reclaim Keep your calendars in sync, block flexible time for anything you want.…" at bounding box center [227, 208] width 394 height 66
drag, startPoint x: 76, startPoint y: 60, endPoint x: 110, endPoint y: 93, distance: 47.9
click at [110, 175] on div "Reclaim Keep your calendars in sync, block flexible time for anything you want.…" at bounding box center [227, 208] width 394 height 66
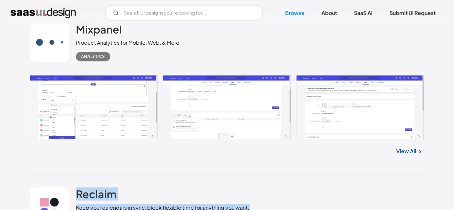
click at [141, 175] on div "Reclaim Keep your calendars in sync, block flexible time for anything you want.…" at bounding box center [227, 208] width 394 height 66
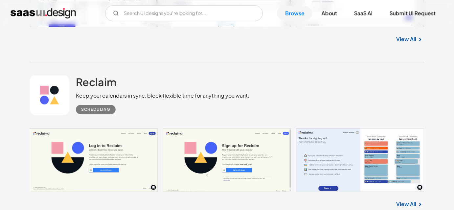
scroll to position [6359, 0]
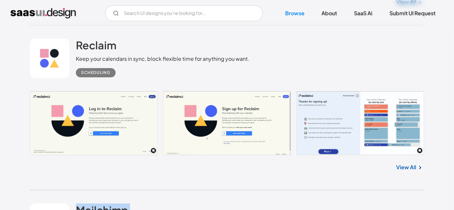
drag, startPoint x: 74, startPoint y: 75, endPoint x: 135, endPoint y: 115, distance: 72.9
drag, startPoint x: 74, startPoint y: 73, endPoint x: 153, endPoint y: 120, distance: 91.7
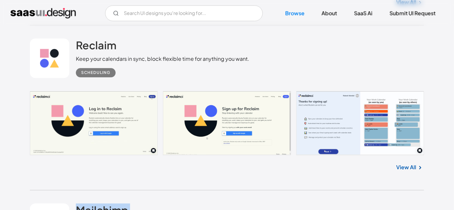
drag, startPoint x: 75, startPoint y: 69, endPoint x: 127, endPoint y: 117, distance: 70.2
drag, startPoint x: 72, startPoint y: 75, endPoint x: 131, endPoint y: 120, distance: 74.8
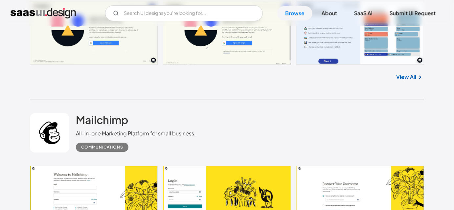
scroll to position [6509, 0]
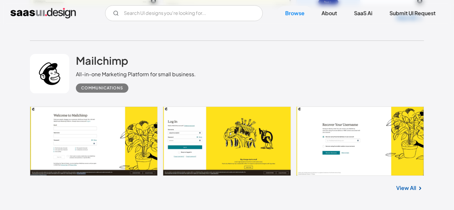
drag, startPoint x: 153, startPoint y: 119, endPoint x: 222, endPoint y: 126, distance: 69.4
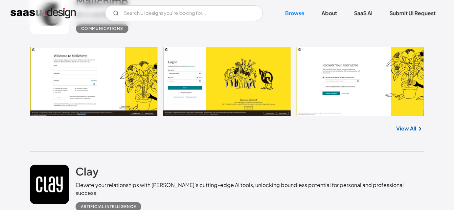
scroll to position [6658, 0]
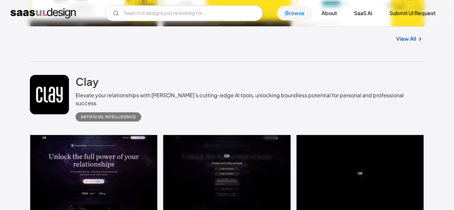
drag, startPoint x: 76, startPoint y: 149, endPoint x: 379, endPoint y: 148, distance: 302.7
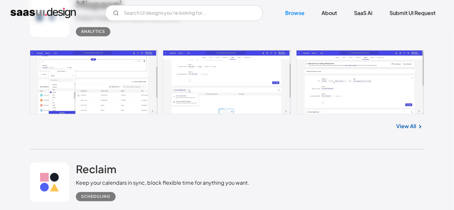
scroll to position [6240, 0]
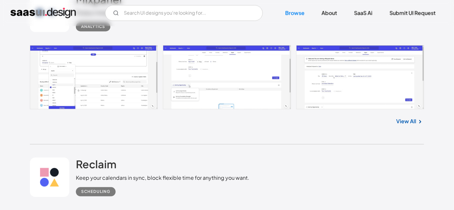
drag, startPoint x: 85, startPoint y: 13, endPoint x: 0, endPoint y: 23, distance: 85.4
click at [0, 23] on div "V7 Labs Gen AI Application Design Best-in-class data labeling tool. GenAI Close…" at bounding box center [227, 13] width 454 height 26
click at [1, 13] on div "V7 Labs Gen AI Application Design Best-in-class data labeling tool. GenAI Close…" at bounding box center [227, 13] width 454 height 16
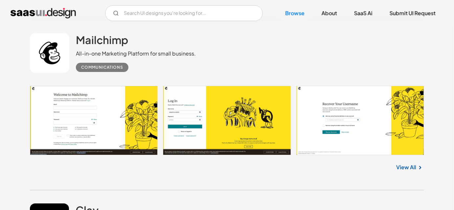
scroll to position [6538, 0]
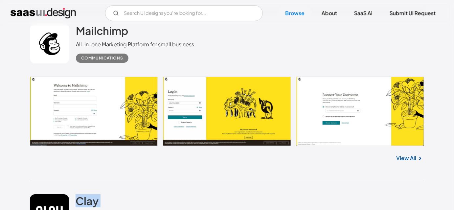
drag, startPoint x: 78, startPoint y: 68, endPoint x: 149, endPoint y: 93, distance: 75.7
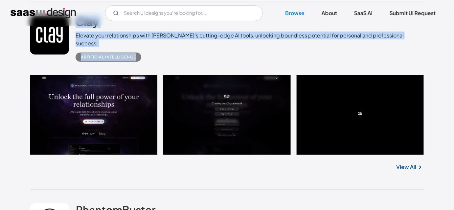
scroll to position [6718, 0]
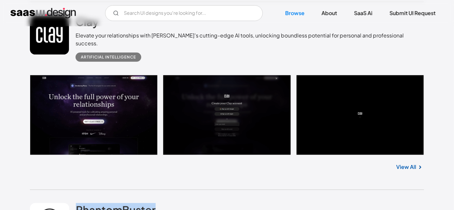
drag, startPoint x: 74, startPoint y: 67, endPoint x: 159, endPoint y: 77, distance: 85.8
drag, startPoint x: 73, startPoint y: 89, endPoint x: 378, endPoint y: 96, distance: 305.7
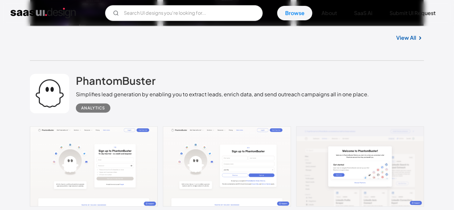
scroll to position [6867, 0]
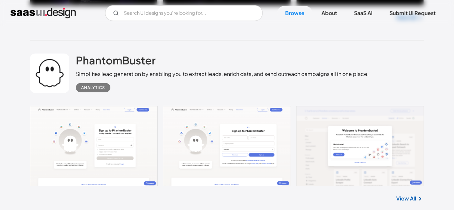
drag, startPoint x: 74, startPoint y: 98, endPoint x: 232, endPoint y: 129, distance: 160.6
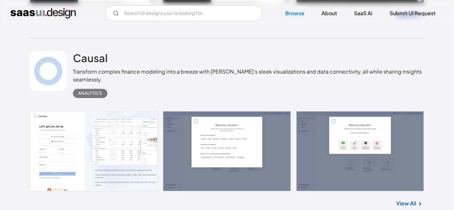
scroll to position [7255, 0]
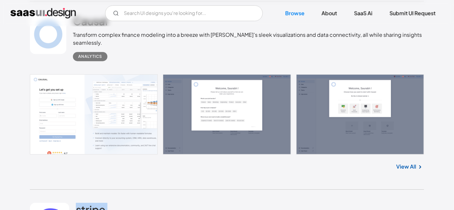
drag, startPoint x: 75, startPoint y: 69, endPoint x: 111, endPoint y: 105, distance: 50.9
drag, startPoint x: 119, startPoint y: 106, endPoint x: 76, endPoint y: 69, distance: 57.3
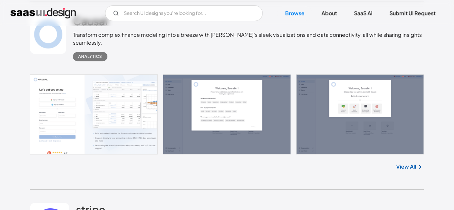
drag, startPoint x: 74, startPoint y: 61, endPoint x: 103, endPoint y: 108, distance: 55.3
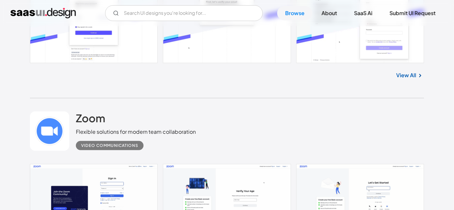
scroll to position [7614, 0]
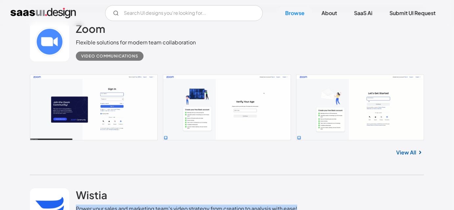
drag, startPoint x: 76, startPoint y: 77, endPoint x: 297, endPoint y: 77, distance: 221.2
click at [297, 175] on div "Wistia Power your sales and marketing team's video strategy from creation to an…" at bounding box center [227, 208] width 394 height 66
drag, startPoint x: 139, startPoint y: 91, endPoint x: 58, endPoint y: 89, distance: 81.2
click at [58, 175] on div "Wistia Power your sales and marketing team's video strategy from creation to an…" at bounding box center [227, 208] width 394 height 66
click at [67, 175] on div "Wistia Power your sales and marketing team's video strategy from creation to an…" at bounding box center [227, 208] width 394 height 66
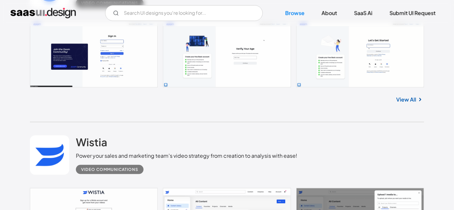
scroll to position [7793, 0]
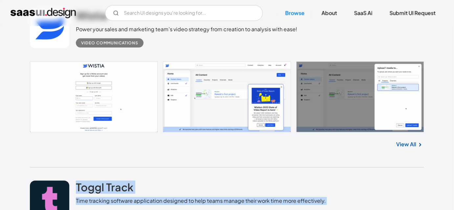
drag, startPoint x: 76, startPoint y: 45, endPoint x: 153, endPoint y: 86, distance: 86.9
click at [153, 168] on div "Toggl Track Time tracking software application designed to help teams manage th…" at bounding box center [227, 201] width 394 height 66
click at [152, 205] on div "Productivity" at bounding box center [201, 212] width 250 height 14
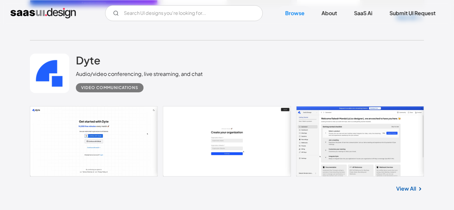
scroll to position [8301, 0]
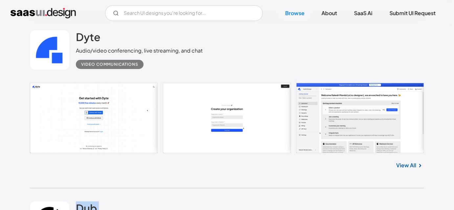
drag, startPoint x: 73, startPoint y: 69, endPoint x: 116, endPoint y: 97, distance: 51.1
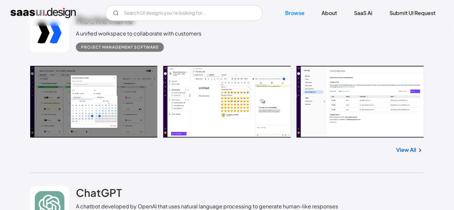
scroll to position [8660, 0]
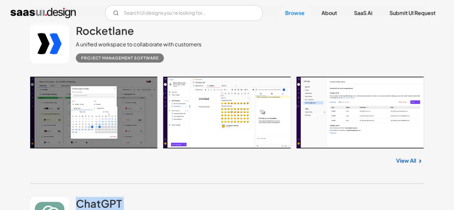
drag, startPoint x: 75, startPoint y: 60, endPoint x: 112, endPoint y: 98, distance: 53.0
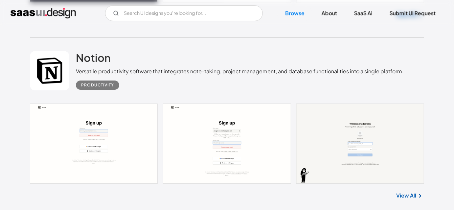
scroll to position [8988, 0]
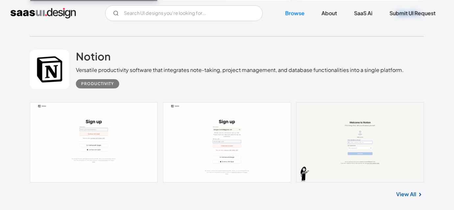
drag, startPoint x: 83, startPoint y: 87, endPoint x: 144, endPoint y: 129, distance: 73.3
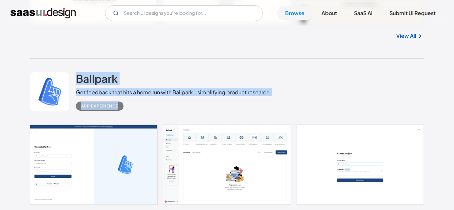
scroll to position [9168, 0]
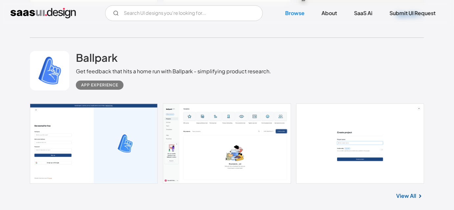
drag, startPoint x: 79, startPoint y: 102, endPoint x: 171, endPoint y: 147, distance: 102.9
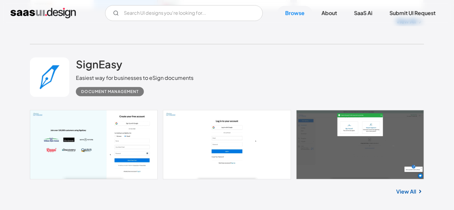
scroll to position [9347, 0]
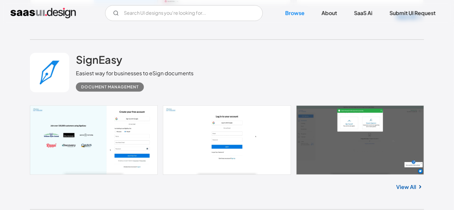
drag, startPoint x: 76, startPoint y: 85, endPoint x: 149, endPoint y: 138, distance: 90.4
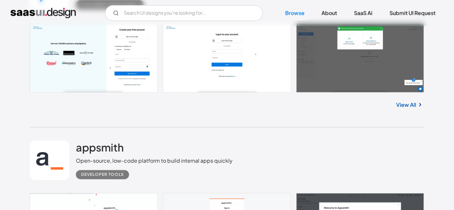
scroll to position [9437, 0]
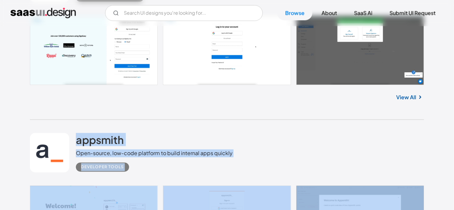
drag, startPoint x: 21, startPoint y: 47, endPoint x: 429, endPoint y: 140, distance: 418.4
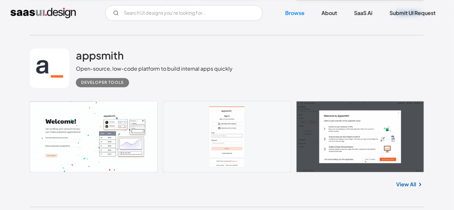
scroll to position [9526, 0]
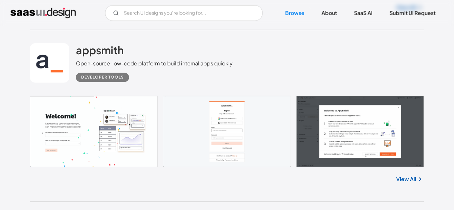
drag, startPoint x: 76, startPoint y: 74, endPoint x: 147, endPoint y: 117, distance: 82.7
drag, startPoint x: 32, startPoint y: 75, endPoint x: 124, endPoint y: 121, distance: 103.2
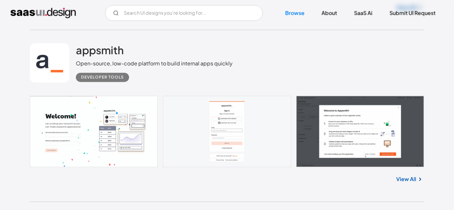
drag, startPoint x: 35, startPoint y: 79, endPoint x: 134, endPoint y: 124, distance: 109.3
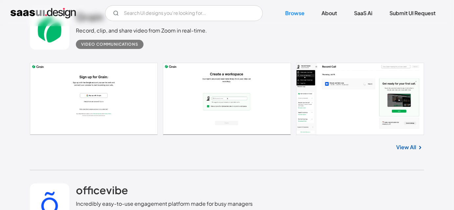
scroll to position [9915, 0]
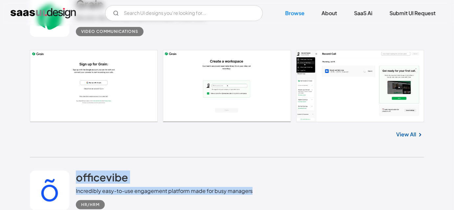
drag, startPoint x: 70, startPoint y: 54, endPoint x: 294, endPoint y: 59, distance: 223.6
click at [294, 157] on div "officevibe Incredibly easy-to-use engagement platform made for busy managers HR…" at bounding box center [227, 190] width 394 height 66
click at [289, 157] on div "officevibe Incredibly easy-to-use engagement platform made for busy managers HR…" at bounding box center [227, 190] width 394 height 66
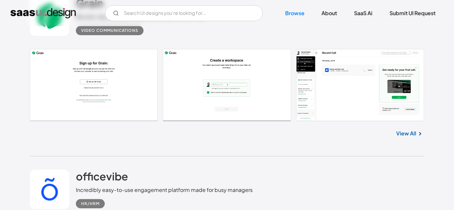
scroll to position [10064, 0]
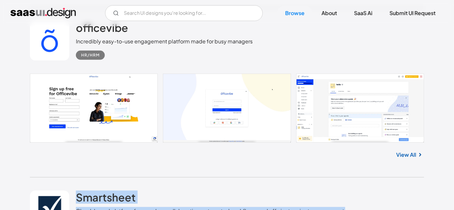
drag, startPoint x: 69, startPoint y: 49, endPoint x: 183, endPoint y: 96, distance: 123.9
click at [183, 177] on div "Smartsheet Cloud-based platform for seamless collaboration, automated workflows…" at bounding box center [227, 210] width 394 height 66
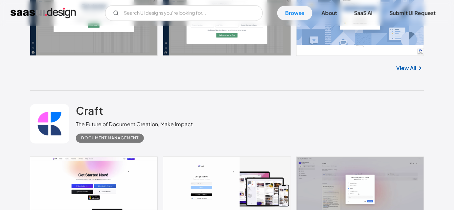
scroll to position [10333, 0]
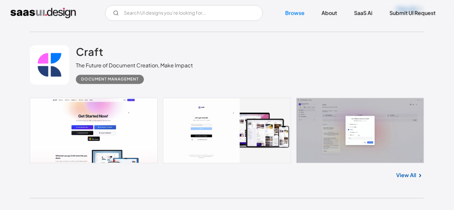
scroll to position [10391, 0]
drag, startPoint x: 76, startPoint y: 101, endPoint x: 406, endPoint y: 100, distance: 330.3
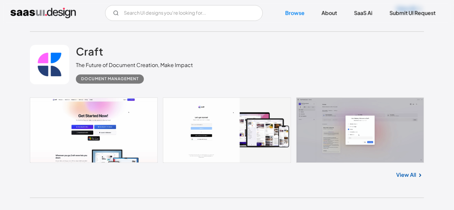
drag, startPoint x: 142, startPoint y: 119, endPoint x: 79, endPoint y: 83, distance: 72.6
drag, startPoint x: 73, startPoint y: 71, endPoint x: 132, endPoint y: 112, distance: 72.7
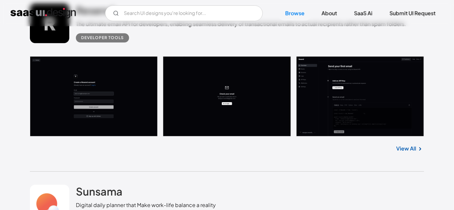
scroll to position [10600, 0]
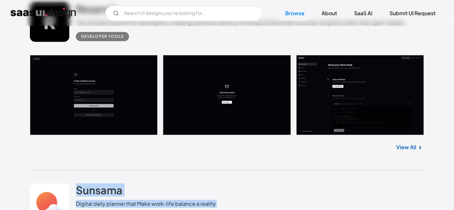
drag, startPoint x: 73, startPoint y: 43, endPoint x: 438, endPoint y: 200, distance: 397.2
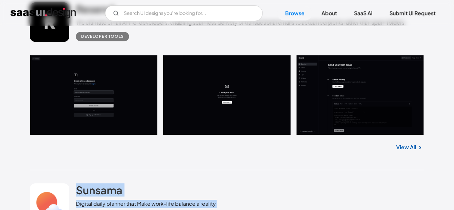
drag, startPoint x: 437, startPoint y: 198, endPoint x: 17, endPoint y: 48, distance: 446.0
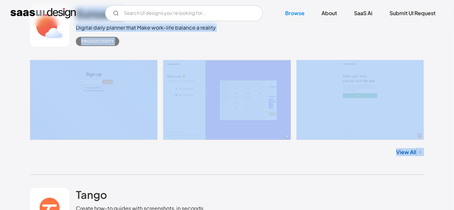
scroll to position [10779, 0]
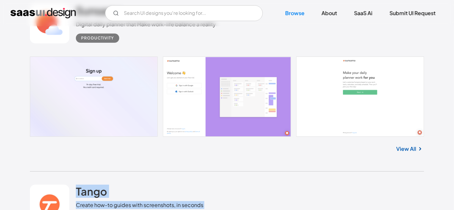
drag, startPoint x: 19, startPoint y: 48, endPoint x: 435, endPoint y: 199, distance: 442.1
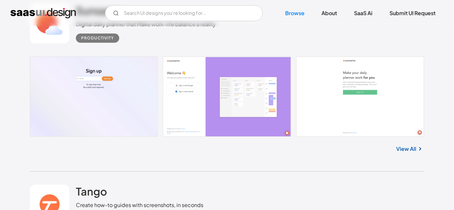
click at [293, 172] on div "Tango Create how-to guides with screenshots, in seconds Screen and Video Captur…" at bounding box center [227, 205] width 394 height 66
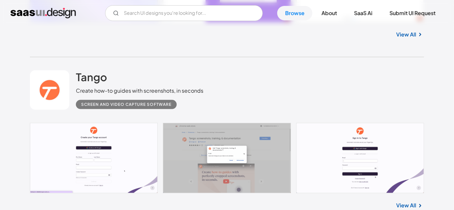
scroll to position [10899, 0]
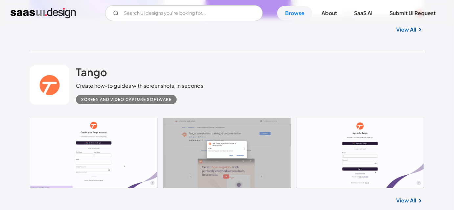
drag, startPoint x: 285, startPoint y: 120, endPoint x: 78, endPoint y: 111, distance: 206.6
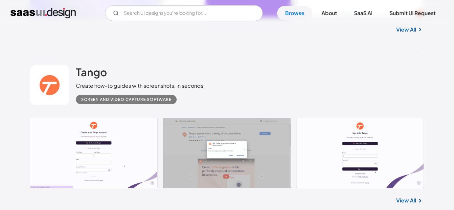
click at [172, 88] on div "Tango Create how-to guides with screenshots, in seconds Screen and Video Captur…" at bounding box center [227, 137] width 394 height 171
click at [173, 89] on div "Tango Create how-to guides with screenshots, in seconds Screen and Video Captur…" at bounding box center [227, 137] width 394 height 171
click at [191, 90] on div "Tango Create how-to guides with screenshots, in seconds Screen and Video Captur…" at bounding box center [227, 137] width 394 height 171
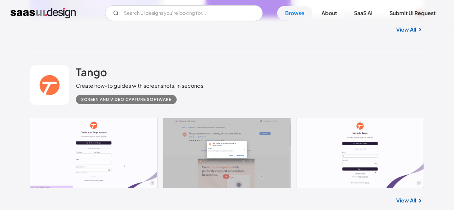
click at [189, 89] on div "Tango Create how-to guides with screenshots, in seconds Screen and Video Captur…" at bounding box center [227, 137] width 394 height 171
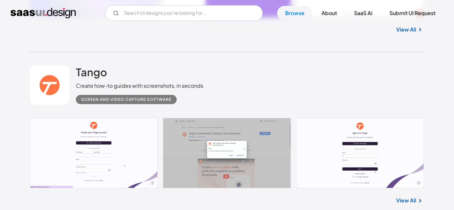
drag, startPoint x: 74, startPoint y: 106, endPoint x: 264, endPoint y: 123, distance: 190.4
drag, startPoint x: 150, startPoint y: 142, endPoint x: 76, endPoint y: 106, distance: 82.0
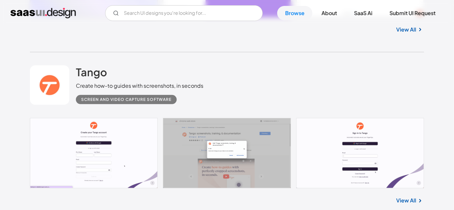
drag, startPoint x: 75, startPoint y: 96, endPoint x: 149, endPoint y: 139, distance: 85.6
drag, startPoint x: 167, startPoint y: 141, endPoint x: 77, endPoint y: 100, distance: 98.3
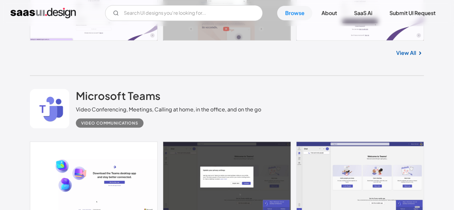
scroll to position [11078, 0]
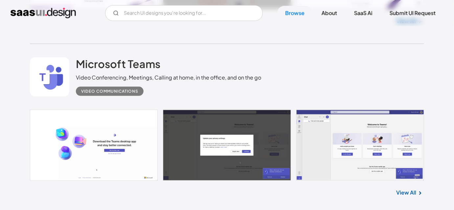
drag, startPoint x: 74, startPoint y: 94, endPoint x: 134, endPoint y: 131, distance: 70.5
drag, startPoint x: 140, startPoint y: 132, endPoint x: 79, endPoint y: 106, distance: 66.9
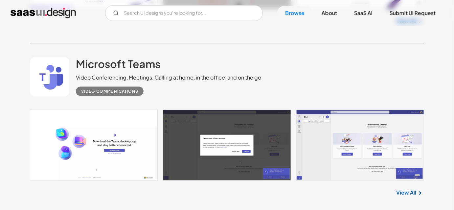
drag, startPoint x: 75, startPoint y: 89, endPoint x: 128, endPoint y: 135, distance: 69.9
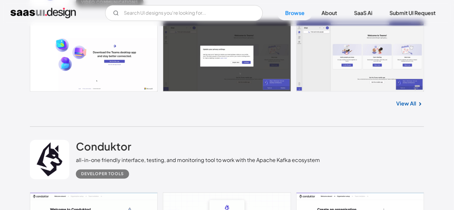
scroll to position [11227, 0]
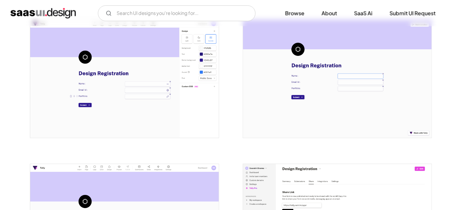
scroll to position [568, 0]
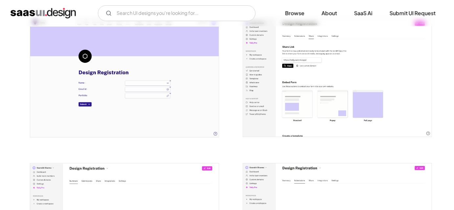
scroll to position [717, 0]
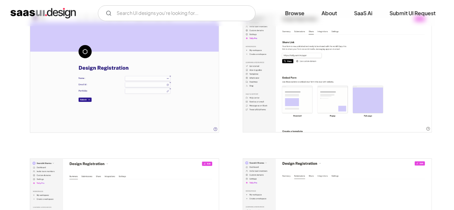
click at [232, 147] on div at bounding box center [227, 141] width 394 height 1443
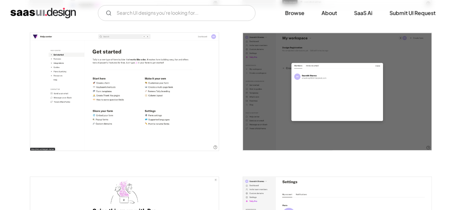
scroll to position [1165, 0]
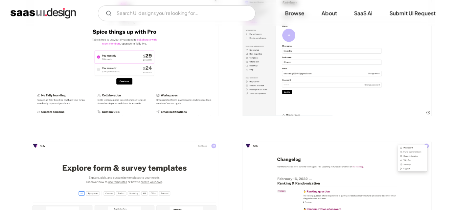
scroll to position [1315, 0]
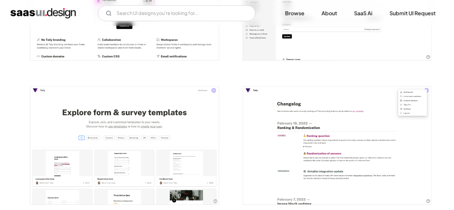
scroll to position [1434, 0]
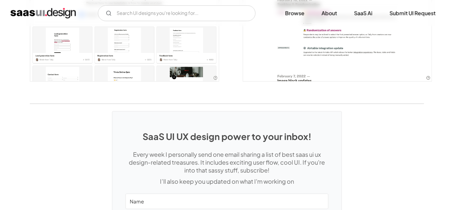
scroll to position [1494, 0]
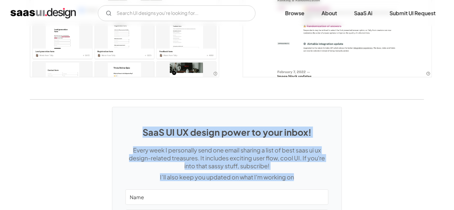
drag, startPoint x: 142, startPoint y: 123, endPoint x: 313, endPoint y: 177, distance: 179.1
click at [313, 177] on div "SaaS UI UX design power to your inbox! Every week I personally send one email s…" at bounding box center [226, 199] width 229 height 185
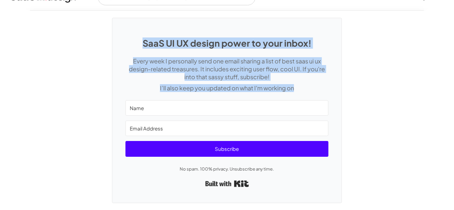
scroll to position [1584, 0]
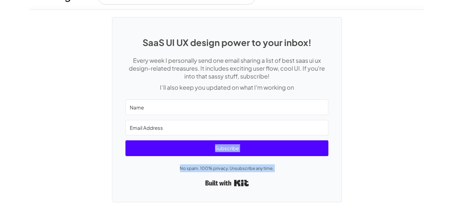
drag, startPoint x: 289, startPoint y: 170, endPoint x: 171, endPoint y: 157, distance: 119.0
click at [171, 157] on div "SaaS UI UX design power to your inbox! Every week I personally send one email s…" at bounding box center [226, 109] width 229 height 185
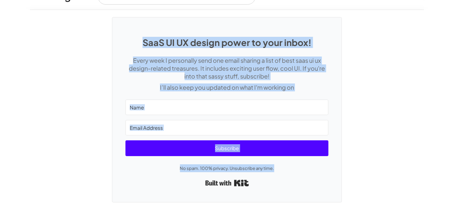
drag, startPoint x: 127, startPoint y: 42, endPoint x: 287, endPoint y: 168, distance: 203.4
click at [287, 168] on div "SaaS UI UX design power to your inbox! Every week I personally send one email s…" at bounding box center [226, 109] width 229 height 185
click at [287, 168] on p "No spam. 100% privacy. Unsubscribe any time." at bounding box center [227, 168] width 203 height 8
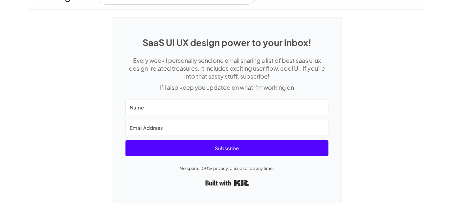
click at [67, 118] on div "SaaS UI UX design power to your inbox! Every week I personally send one email s…" at bounding box center [227, 106] width 454 height 193
click at [65, 112] on div "SaaS UI UX design power to your inbox! Every week I personally send one email s…" at bounding box center [227, 106] width 454 height 193
click at [57, 118] on div "SaaS UI UX design power to your inbox! Every week I personally send one email s…" at bounding box center [227, 106] width 454 height 193
click at [57, 115] on div "SaaS UI UX design power to your inbox! Every week I personally send one email s…" at bounding box center [227, 106] width 454 height 193
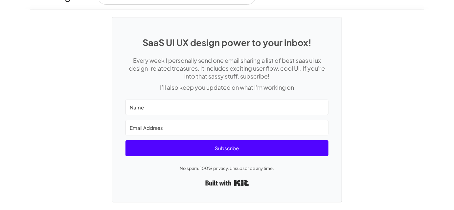
click at [56, 114] on div "SaaS UI UX design power to your inbox! Every week I personally send one email s…" at bounding box center [227, 106] width 454 height 193
click at [33, 97] on div "SaaS UI UX design power to your inbox! Every week I personally send one email s…" at bounding box center [227, 106] width 454 height 193
click at [50, 107] on div "SaaS UI UX design power to your inbox! Every week I personally send one email s…" at bounding box center [227, 106] width 454 height 193
click at [24, 85] on div "SaaS UI UX design power to your inbox! Every week I personally send one email s…" at bounding box center [227, 106] width 454 height 193
click at [33, 77] on div "SaaS UI UX design power to your inbox! Every week I personally send one email s…" at bounding box center [227, 106] width 454 height 193
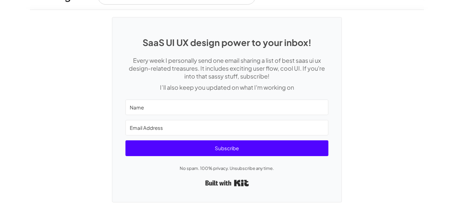
click at [44, 78] on div "SaaS UI UX design power to your inbox! Every week I personally send one email s…" at bounding box center [227, 106] width 454 height 193
click at [52, 91] on div "SaaS UI UX design power to your inbox! Every week I personally send one email s…" at bounding box center [227, 106] width 454 height 193
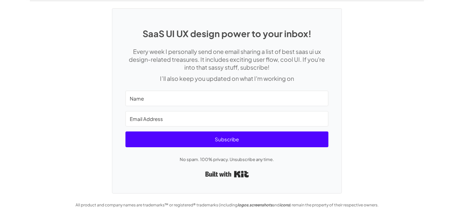
scroll to position [1596, 0]
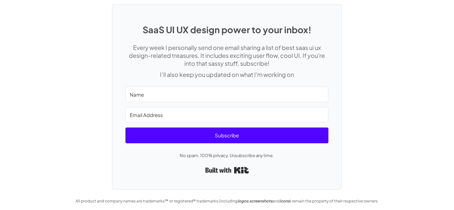
click at [39, 83] on div "SaaS UI UX design power to your inbox! Every week I personally send one email s…" at bounding box center [227, 93] width 454 height 193
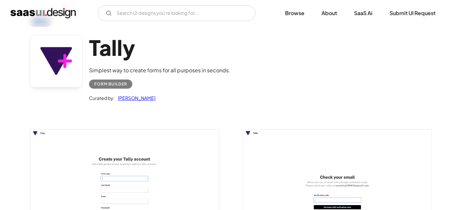
scroll to position [0, 0]
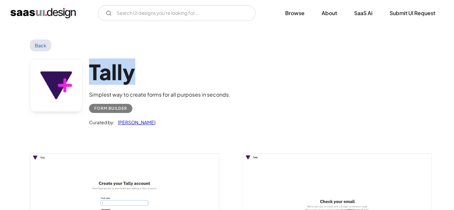
drag, startPoint x: 91, startPoint y: 68, endPoint x: 179, endPoint y: 74, distance: 88.2
click at [179, 74] on h1 "Tally" at bounding box center [159, 71] width 141 height 25
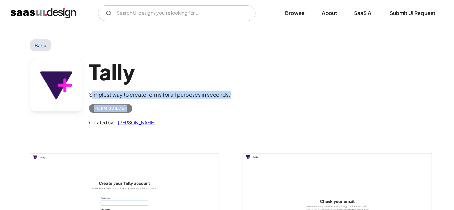
drag, startPoint x: 91, startPoint y: 94, endPoint x: 290, endPoint y: 99, distance: 198.9
click at [290, 99] on div "Tally Simplest way to create forms for all purposes in seconds. Form Builder Cu…" at bounding box center [227, 94] width 394 height 86
drag, startPoint x: 87, startPoint y: 90, endPoint x: 320, endPoint y: 98, distance: 233.2
click at [320, 98] on div "Tally Simplest way to create forms for all purposes in seconds. Form Builder Cu…" at bounding box center [227, 94] width 394 height 86
drag, startPoint x: 162, startPoint y: 124, endPoint x: 18, endPoint y: 39, distance: 166.7
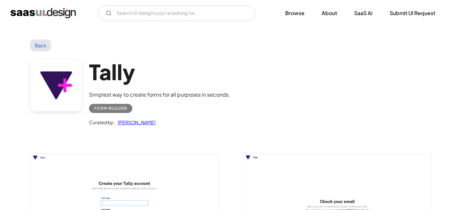
drag, startPoint x: 20, startPoint y: 43, endPoint x: 166, endPoint y: 128, distance: 168.5
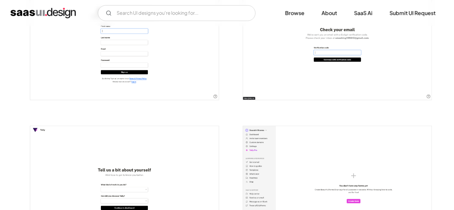
scroll to position [269, 0]
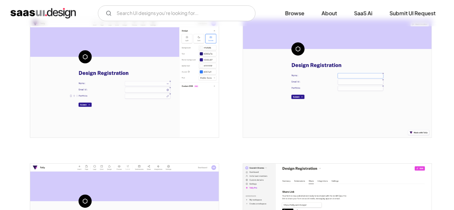
scroll to position [568, 0]
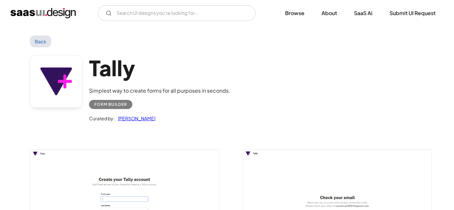
scroll to position [0, 0]
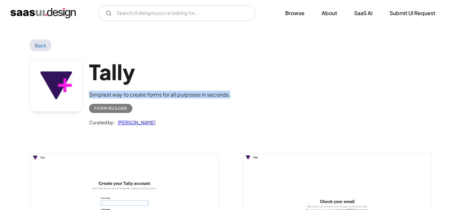
drag, startPoint x: 86, startPoint y: 92, endPoint x: 232, endPoint y: 99, distance: 145.8
click at [232, 99] on div "Tally Simplest way to create forms for all purposes in seconds. Form Builder Cu…" at bounding box center [227, 94] width 394 height 86
drag, startPoint x: 86, startPoint y: 54, endPoint x: 157, endPoint y: 117, distance: 94.5
click at [157, 117] on div "Tally Simplest way to create forms for all purposes in seconds. Form Builder Cu…" at bounding box center [227, 94] width 394 height 86
click at [157, 117] on div "Curated by: [PERSON_NAME]" at bounding box center [159, 119] width 141 height 13
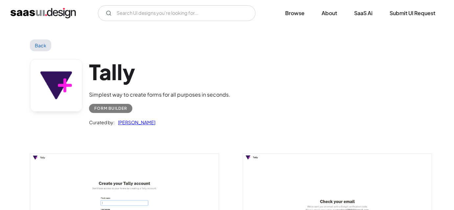
drag, startPoint x: 157, startPoint y: 117, endPoint x: 90, endPoint y: 52, distance: 93.0
click at [90, 52] on div "Tally Simplest way to create forms for all purposes in seconds. Form Builder Cu…" at bounding box center [227, 94] width 394 height 86
drag, startPoint x: 187, startPoint y: 90, endPoint x: 208, endPoint y: 90, distance: 20.4
click at [208, 90] on div "Tally Simplest way to create forms for all purposes in seconds. Form Builder Cu…" at bounding box center [159, 92] width 141 height 67
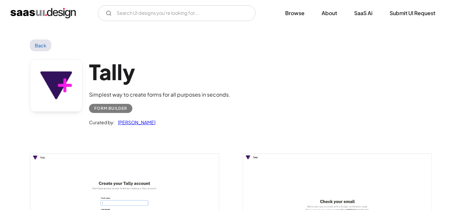
click at [233, 88] on div "Tally Simplest way to create forms for all purposes in seconds. Form Builder Cu…" at bounding box center [227, 94] width 394 height 86
drag, startPoint x: 89, startPoint y: 48, endPoint x: 164, endPoint y: 121, distance: 104.1
click at [164, 121] on div "Curated by: [PERSON_NAME]" at bounding box center [159, 119] width 141 height 13
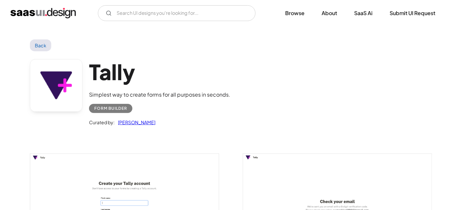
drag, startPoint x: 164, startPoint y: 121, endPoint x: 94, endPoint y: 60, distance: 92.5
click at [94, 60] on div "Tally Simplest way to create forms for all purposes in seconds. Form Builder Cu…" at bounding box center [159, 92] width 141 height 67
click at [94, 60] on h1 "Tally" at bounding box center [159, 71] width 141 height 25
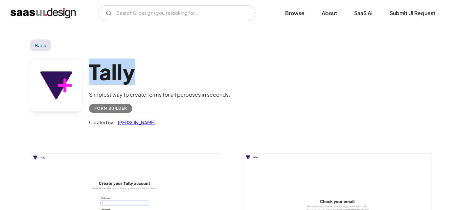
drag, startPoint x: 91, startPoint y: 67, endPoint x: 135, endPoint y: 71, distance: 44.2
click at [135, 71] on h1 "Tally" at bounding box center [159, 71] width 141 height 25
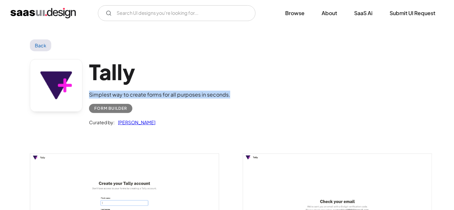
drag, startPoint x: 88, startPoint y: 91, endPoint x: 234, endPoint y: 93, distance: 145.6
click at [234, 93] on div "Tally Simplest way to create forms for all purposes in seconds. Form Builder Cu…" at bounding box center [227, 94] width 394 height 86
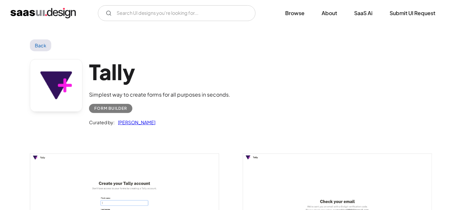
drag, startPoint x: 163, startPoint y: 122, endPoint x: 89, endPoint y: 58, distance: 98.3
click at [89, 58] on div "Tally Simplest way to create forms for all purposes in seconds. Form Builder Cu…" at bounding box center [227, 94] width 394 height 86
click at [91, 54] on div "Tally Simplest way to create forms for all purposes in seconds. Form Builder Cu…" at bounding box center [227, 94] width 394 height 86
drag, startPoint x: 90, startPoint y: 54, endPoint x: 163, endPoint y: 122, distance: 100.0
click at [163, 122] on div "Tally Simplest way to create forms for all purposes in seconds. Form Builder Cu…" at bounding box center [227, 94] width 394 height 86
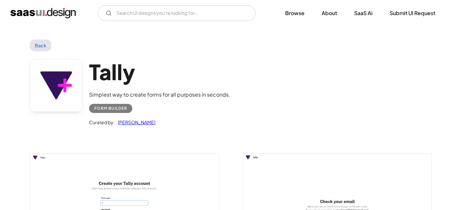
click at [163, 122] on div "Curated by: [PERSON_NAME]" at bounding box center [159, 119] width 141 height 13
drag, startPoint x: 158, startPoint y: 122, endPoint x: 93, endPoint y: 74, distance: 80.3
click at [93, 74] on div "Tally Simplest way to create forms for all purposes in seconds. Form Builder Cu…" at bounding box center [159, 92] width 141 height 67
click at [91, 52] on div "Tally Simplest way to create forms for all purposes in seconds. Form Builder Cu…" at bounding box center [227, 94] width 394 height 86
drag, startPoint x: 91, startPoint y: 52, endPoint x: 166, endPoint y: 125, distance: 104.6
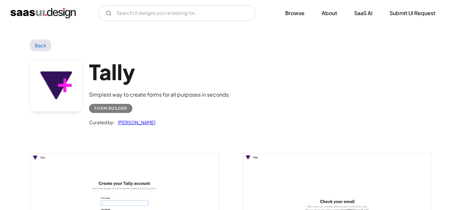
click at [166, 125] on div "Tally Simplest way to create forms for all purposes in seconds. Form Builder Cu…" at bounding box center [227, 94] width 394 height 86
click at [166, 125] on div "Curated by: [PERSON_NAME]" at bounding box center [159, 119] width 141 height 13
drag, startPoint x: 166, startPoint y: 125, endPoint x: 90, endPoint y: 68, distance: 94.6
click at [90, 68] on div "Tally Simplest way to create forms for all purposes in seconds. Form Builder Cu…" at bounding box center [159, 92] width 141 height 67
click at [89, 58] on div "Tally Simplest way to create forms for all purposes in seconds. Form Builder Cu…" at bounding box center [227, 94] width 394 height 86
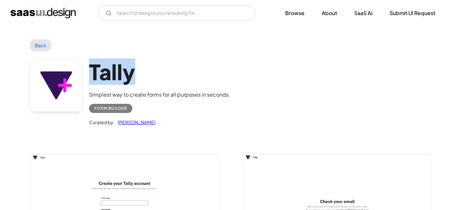
drag, startPoint x: 89, startPoint y: 58, endPoint x: 131, endPoint y: 73, distance: 44.8
click at [131, 73] on div "Tally Simplest way to create forms for all purposes in seconds. Form Builder Cu…" at bounding box center [227, 94] width 394 height 86
click at [131, 73] on h1 "Tally" at bounding box center [159, 71] width 141 height 25
drag, startPoint x: 89, startPoint y: 90, endPoint x: 153, endPoint y: 124, distance: 73.1
click at [153, 124] on div "Tally Simplest way to create forms for all purposes in seconds. Form Builder Cu…" at bounding box center [227, 94] width 394 height 86
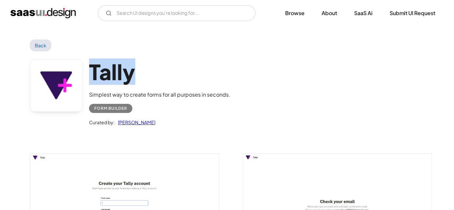
click at [160, 126] on div "Tally Simplest way to create forms for all purposes in seconds. Form Builder Cu…" at bounding box center [227, 94] width 394 height 86
drag, startPoint x: 92, startPoint y: 72, endPoint x: 134, endPoint y: 72, distance: 41.7
click at [134, 72] on h1 "Tally" at bounding box center [159, 71] width 141 height 25
drag, startPoint x: 134, startPoint y: 72, endPoint x: 93, endPoint y: 69, distance: 41.2
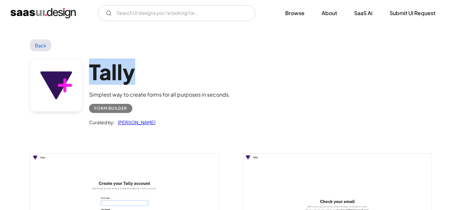
click at [93, 69] on h1 "Tally" at bounding box center [159, 71] width 141 height 25
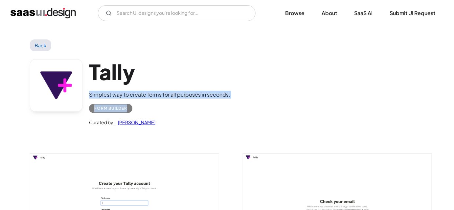
drag, startPoint x: 88, startPoint y: 94, endPoint x: 236, endPoint y: 102, distance: 147.8
click at [236, 102] on div "Tally Simplest way to create forms for all purposes in seconds. Form Builder Cu…" at bounding box center [227, 94] width 394 height 86
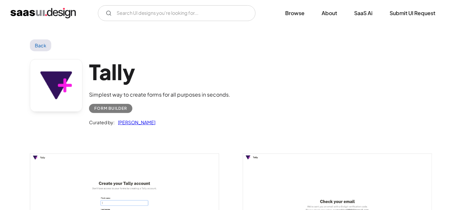
click at [144, 147] on div at bounding box center [120, 209] width 197 height 144
drag, startPoint x: 88, startPoint y: 133, endPoint x: 165, endPoint y: 135, distance: 76.9
click at [165, 135] on div "Tally Simplest way to create forms for all purposes in seconds. Form Builder Cu…" at bounding box center [227, 94] width 394 height 86
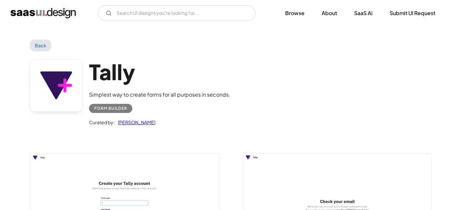
drag, startPoint x: 165, startPoint y: 135, endPoint x: 231, endPoint y: 87, distance: 81.7
click at [231, 87] on div "Tally Simplest way to create forms for all purposes in seconds. Form Builder Cu…" at bounding box center [227, 94] width 394 height 86
drag, startPoint x: 231, startPoint y: 87, endPoint x: 230, endPoint y: 104, distance: 16.5
click at [230, 104] on div "Tally Simplest way to create forms for all purposes in seconds. Form Builder Cu…" at bounding box center [227, 94] width 394 height 86
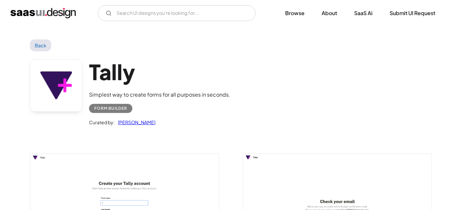
click at [189, 97] on div "Simplest way to create forms for all purposes in seconds." at bounding box center [159, 95] width 141 height 8
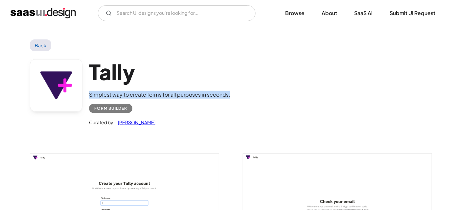
drag, startPoint x: 229, startPoint y: 95, endPoint x: 89, endPoint y: 87, distance: 139.9
click at [89, 87] on div "Tally Simplest way to create forms for all purposes in seconds. Form Builder Cu…" at bounding box center [227, 94] width 394 height 86
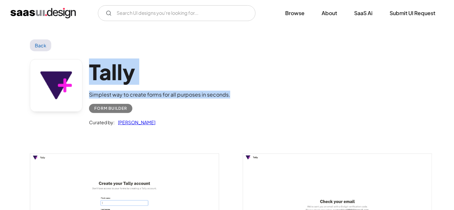
drag, startPoint x: 92, startPoint y: 74, endPoint x: 235, endPoint y: 92, distance: 144.4
click at [235, 92] on div "Tally Simplest way to create forms for all purposes in seconds. Form Builder Cu…" at bounding box center [227, 94] width 394 height 86
drag, startPoint x: 157, startPoint y: 125, endPoint x: 92, endPoint y: 58, distance: 93.4
click at [92, 59] on div "Tally Simplest way to create forms for all purposes in seconds. Form Builder Cu…" at bounding box center [159, 92] width 141 height 67
click at [92, 59] on h1 "Tally" at bounding box center [159, 71] width 141 height 25
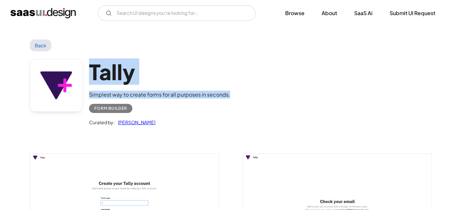
drag, startPoint x: 89, startPoint y: 61, endPoint x: 164, endPoint y: 123, distance: 96.9
click at [164, 123] on div "Tally Simplest way to create forms for all purposes in seconds. Form Builder Cu…" at bounding box center [159, 92] width 141 height 67
click at [164, 123] on div "Curated by: [PERSON_NAME]" at bounding box center [159, 119] width 141 height 13
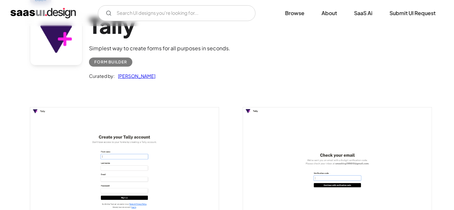
scroll to position [47, 0]
click at [324, 67] on div "Tally Simplest way to create forms for all purposes in seconds. Form Builder Cu…" at bounding box center [227, 48] width 394 height 86
